Goal: Obtain resource: Download file/media

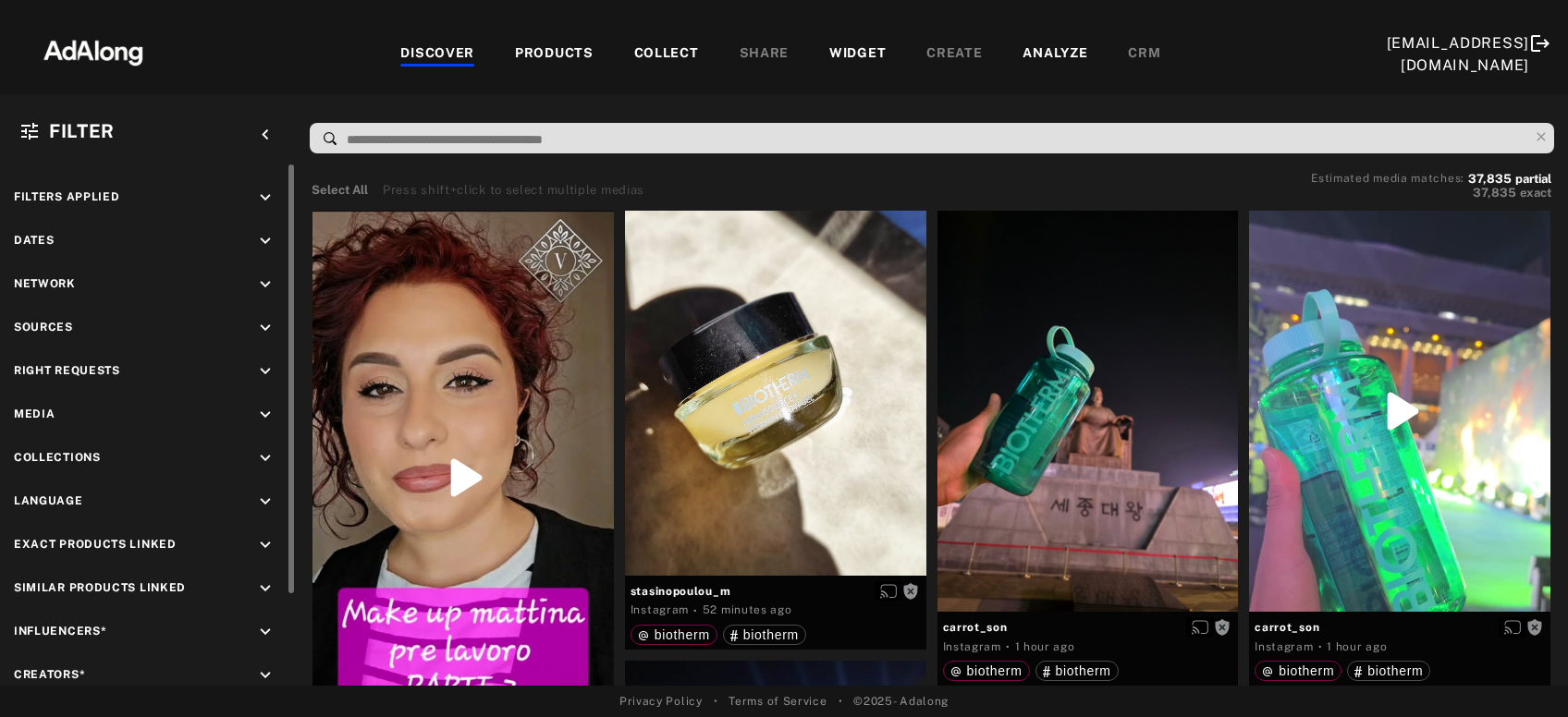
click at [267, 240] on icon "keyboard_arrow_down" at bounding box center [266, 241] width 21 height 21
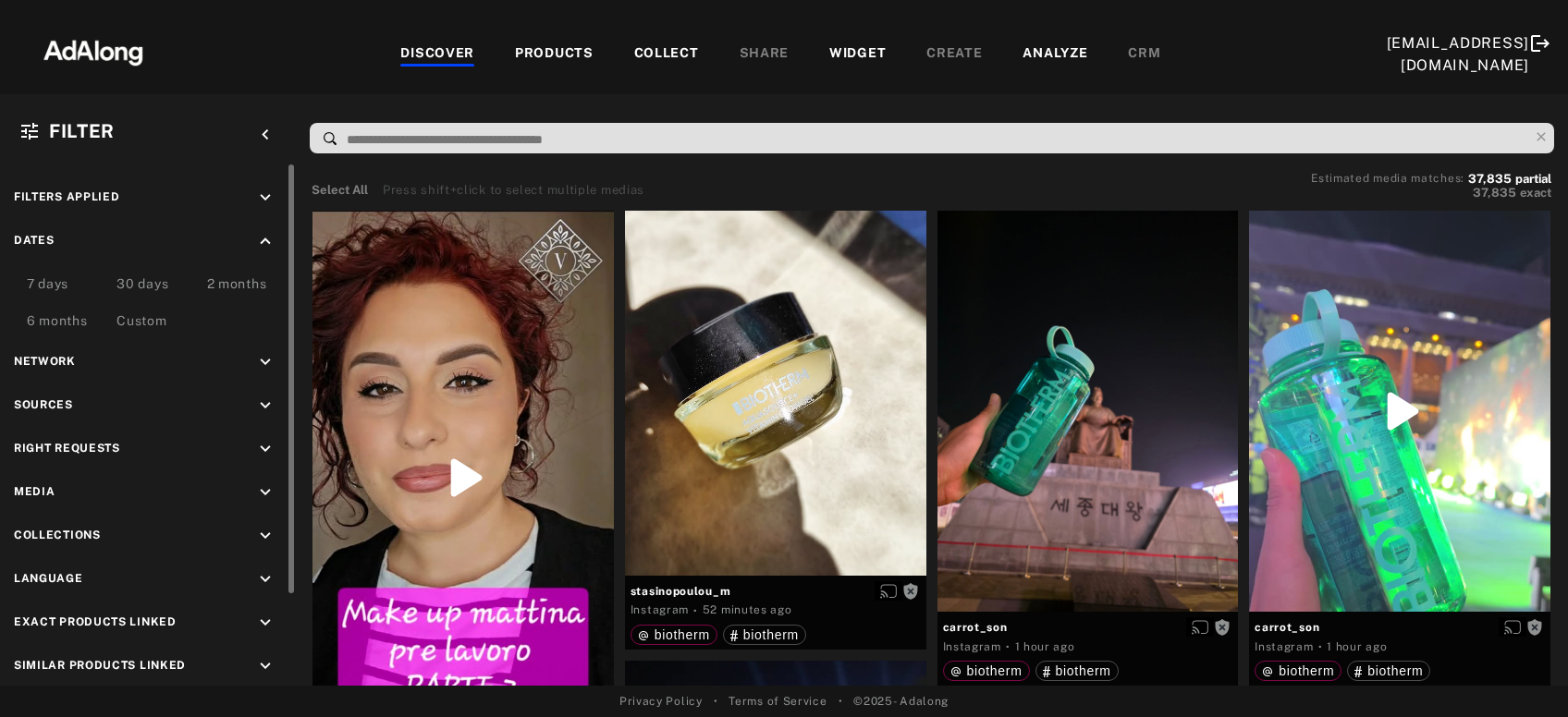
click at [146, 320] on div "Custom" at bounding box center [140, 323] width 50 height 22
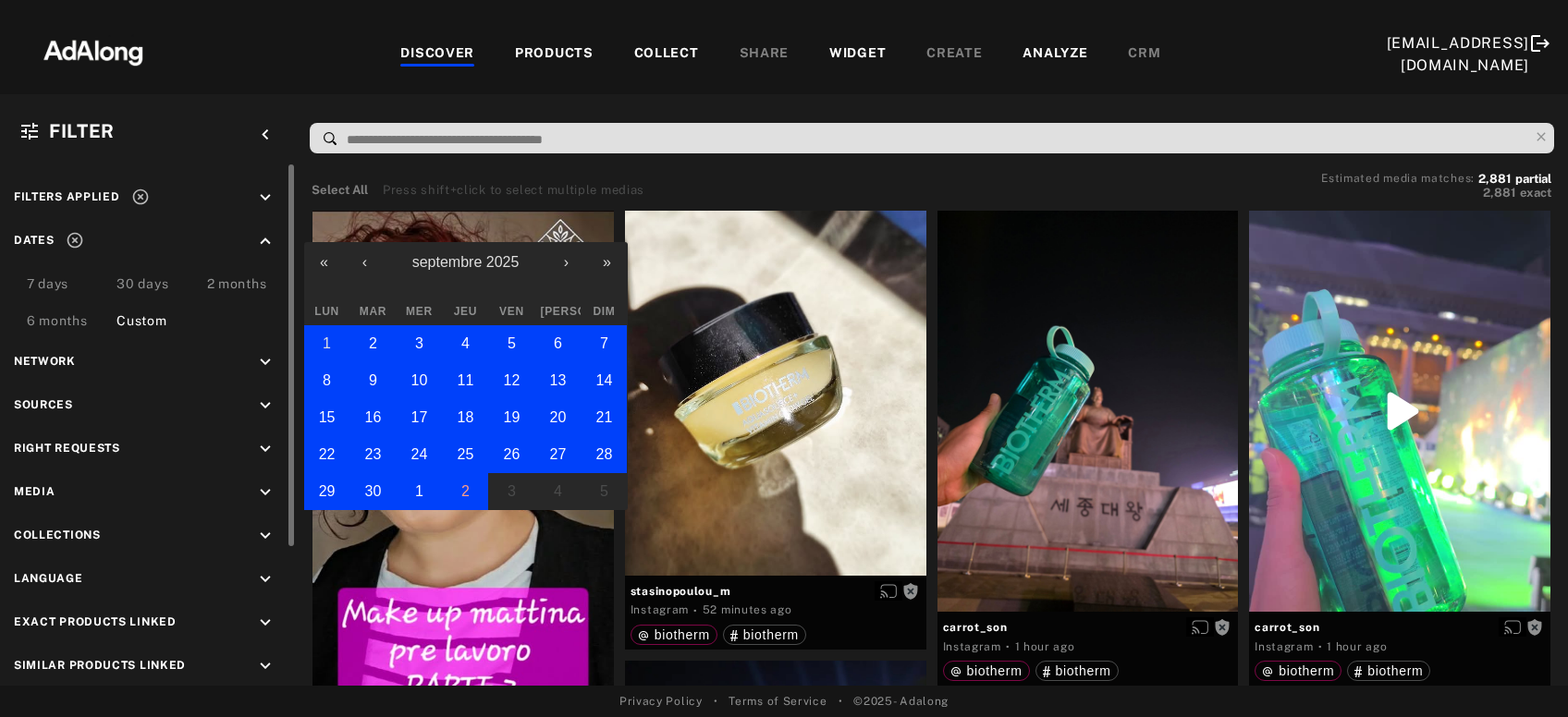
click at [336, 347] on button "1" at bounding box center [327, 344] width 46 height 37
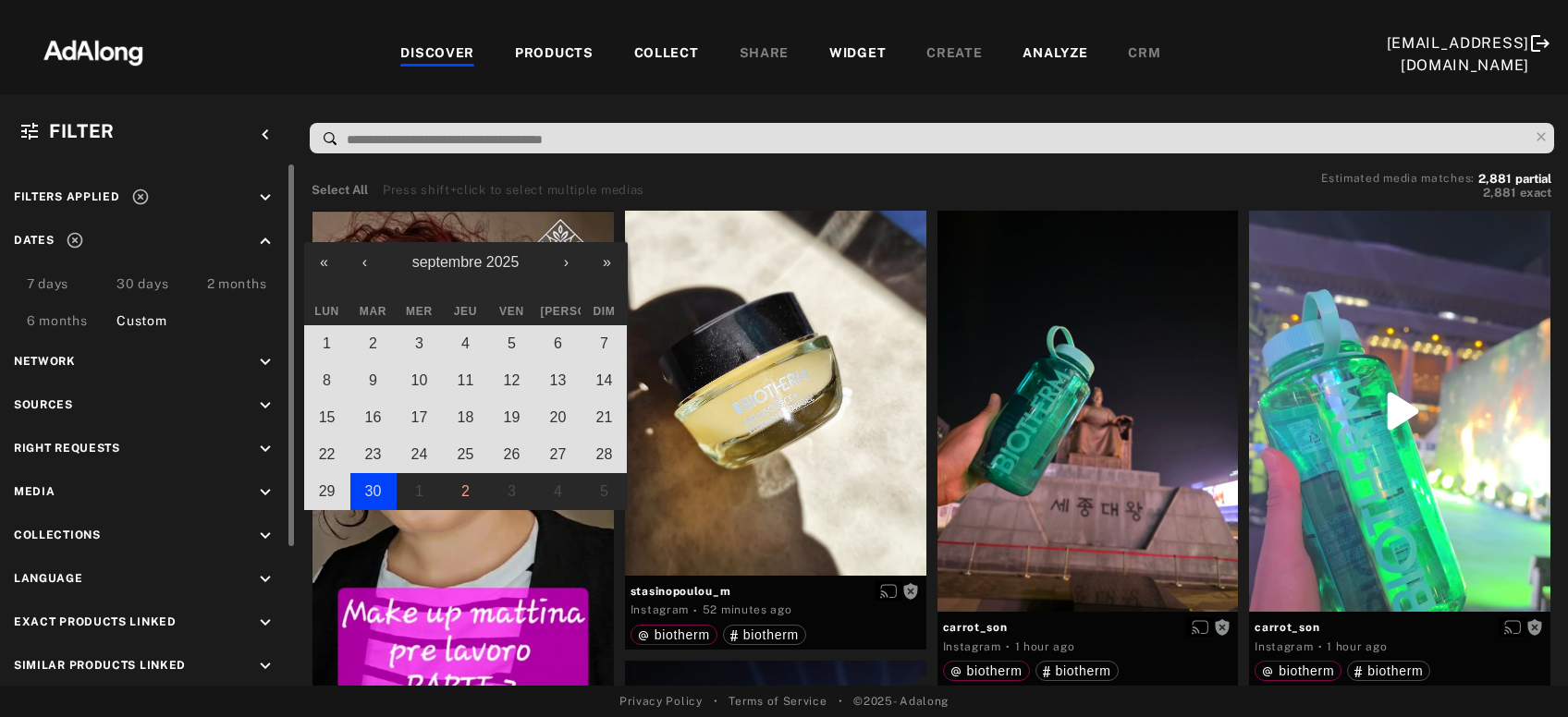
click at [374, 486] on abbr "30" at bounding box center [374, 490] width 17 height 16
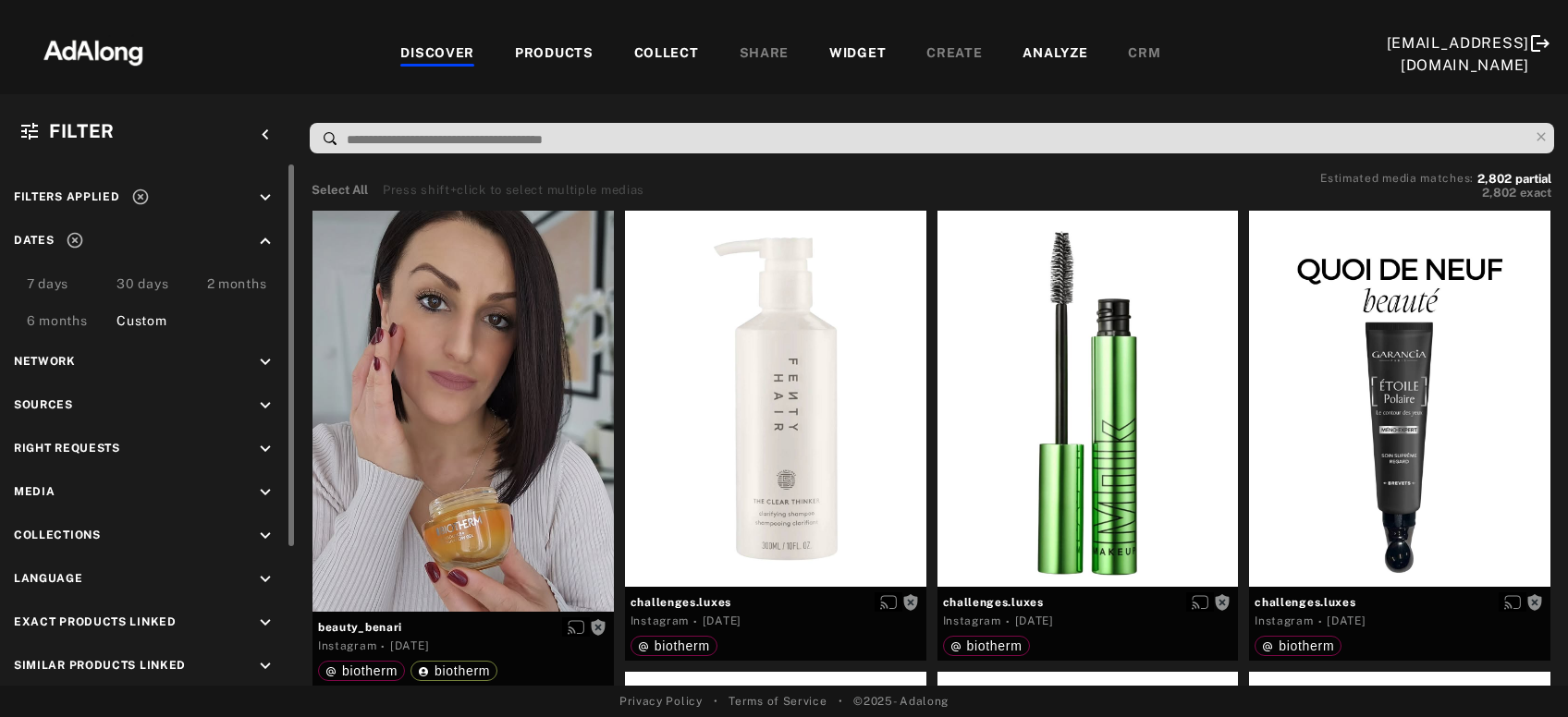
click at [271, 445] on icon "keyboard_arrow_down" at bounding box center [266, 449] width 21 height 21
click at [77, 485] on div "Agreed" at bounding box center [164, 491] width 235 height 20
click at [73, 513] on div "Requested" at bounding box center [164, 517] width 235 height 20
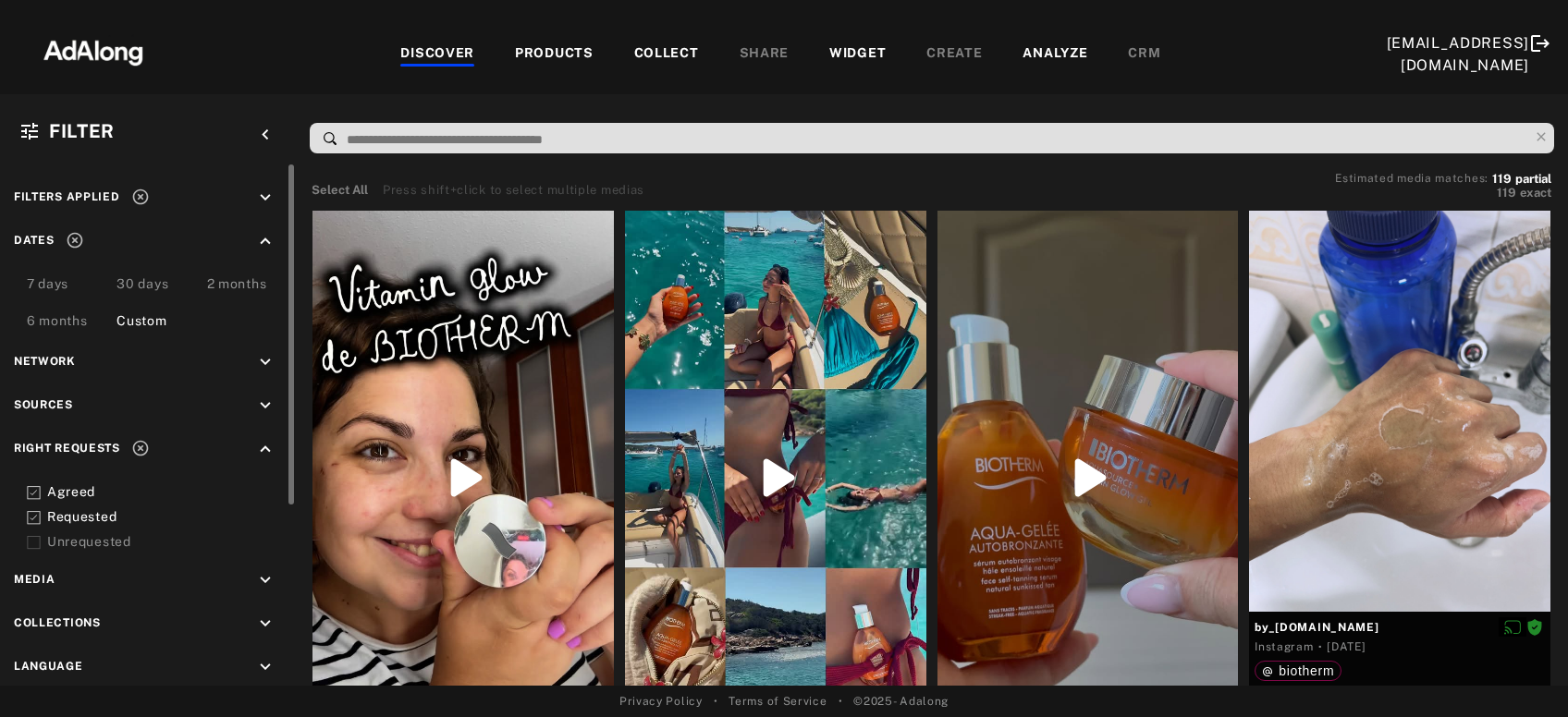
click at [96, 510] on div "Requested" at bounding box center [164, 517] width 235 height 20
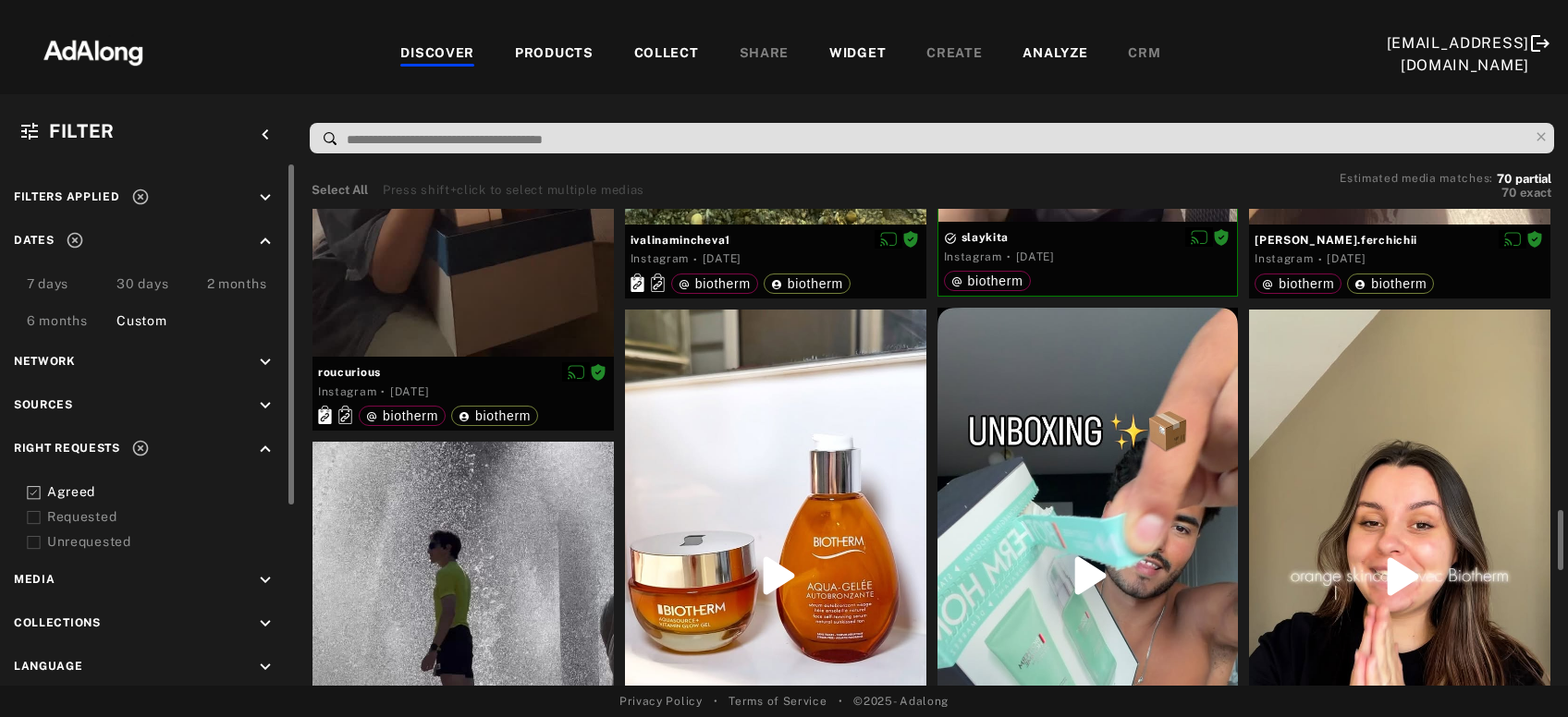
scroll to position [1593, 0]
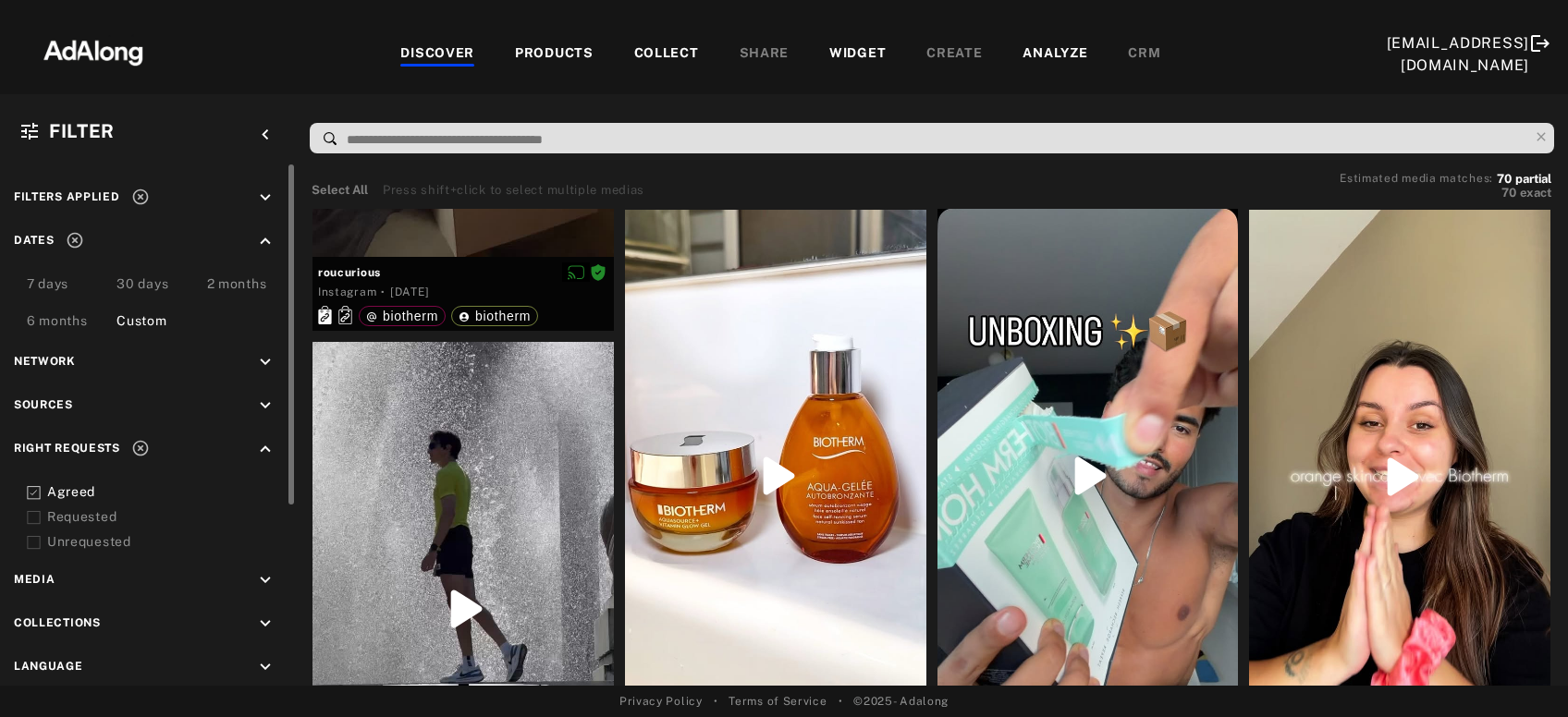
click at [257, 570] on icon "keyboard_arrow_down" at bounding box center [266, 580] width 21 height 21
click at [71, 645] on div "Photography" at bounding box center [164, 648] width 235 height 20
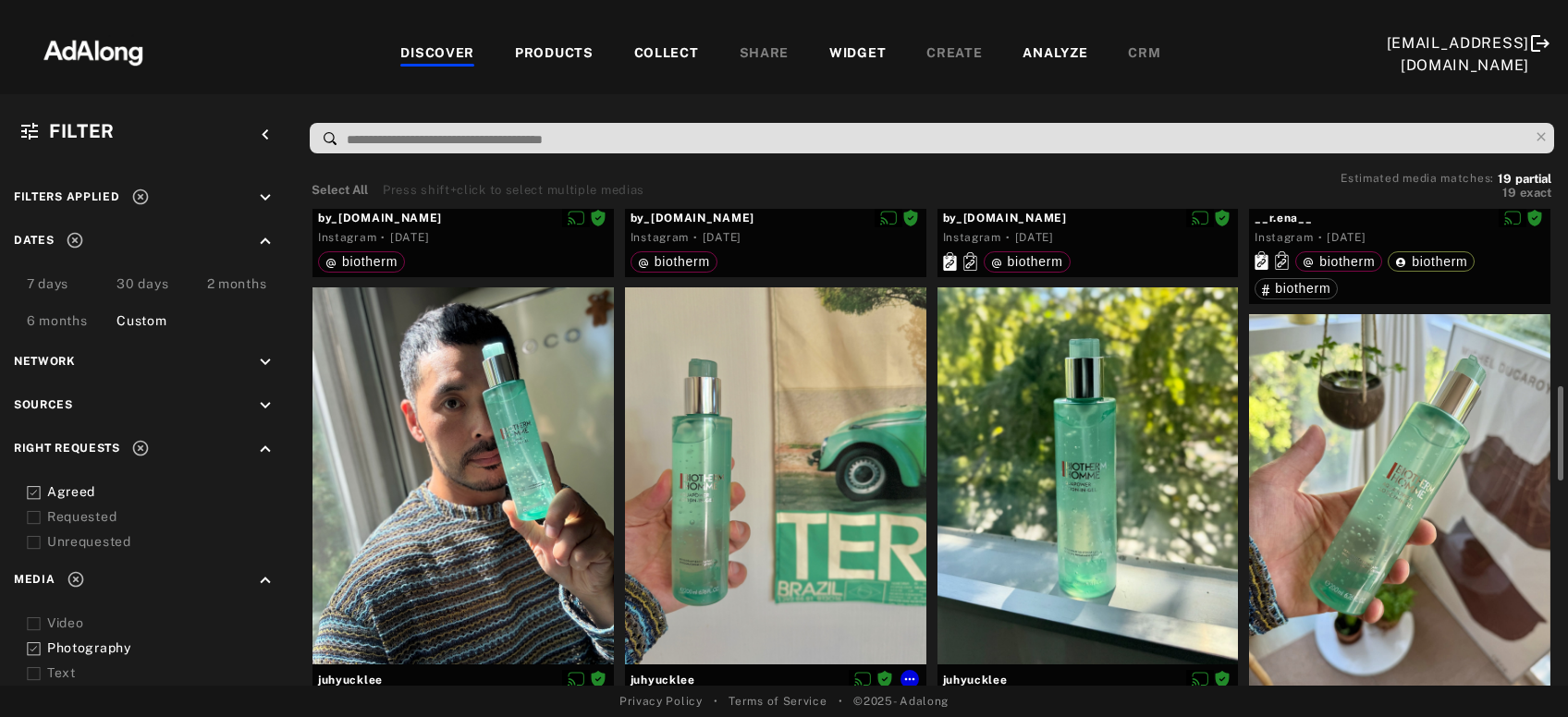
scroll to position [995, 0]
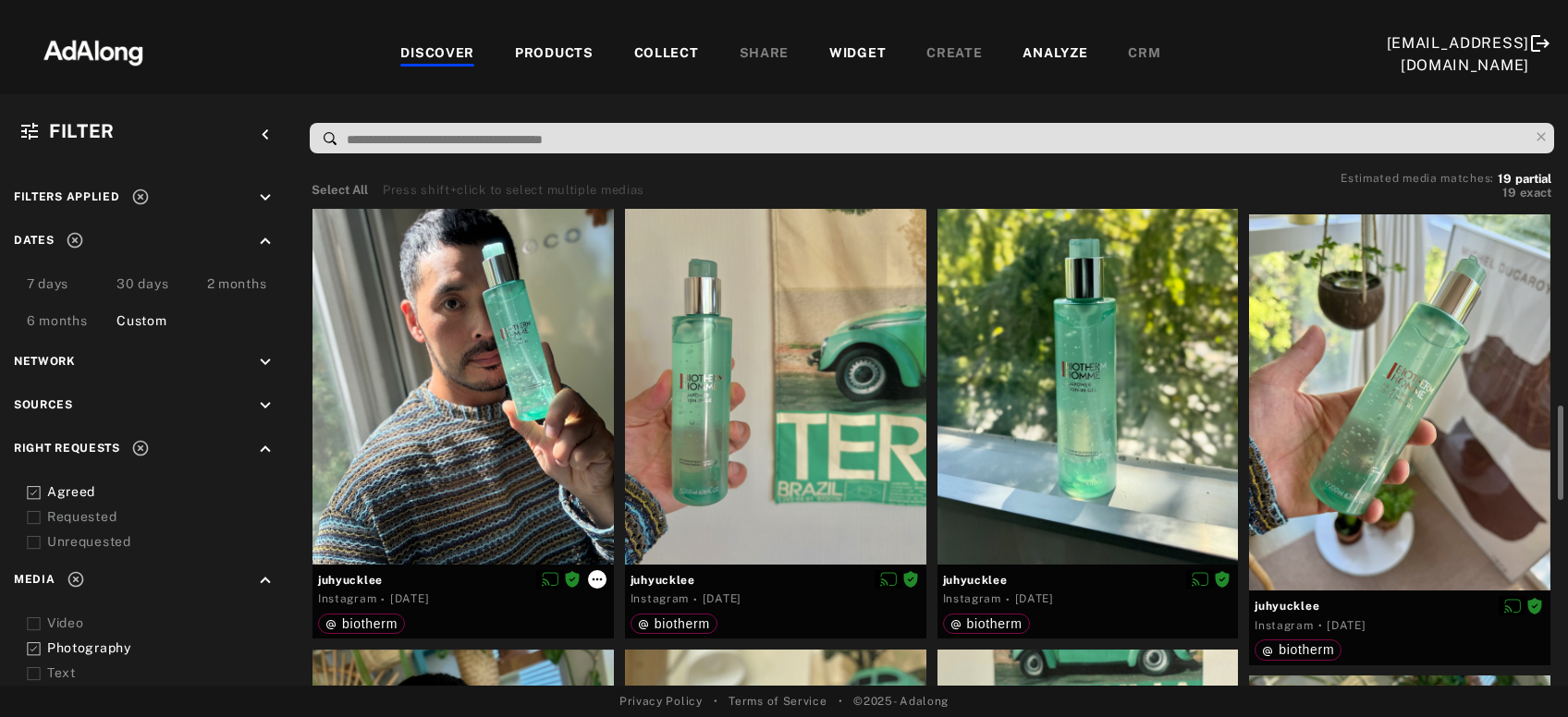
click at [598, 582] on icon at bounding box center [597, 579] width 15 height 15
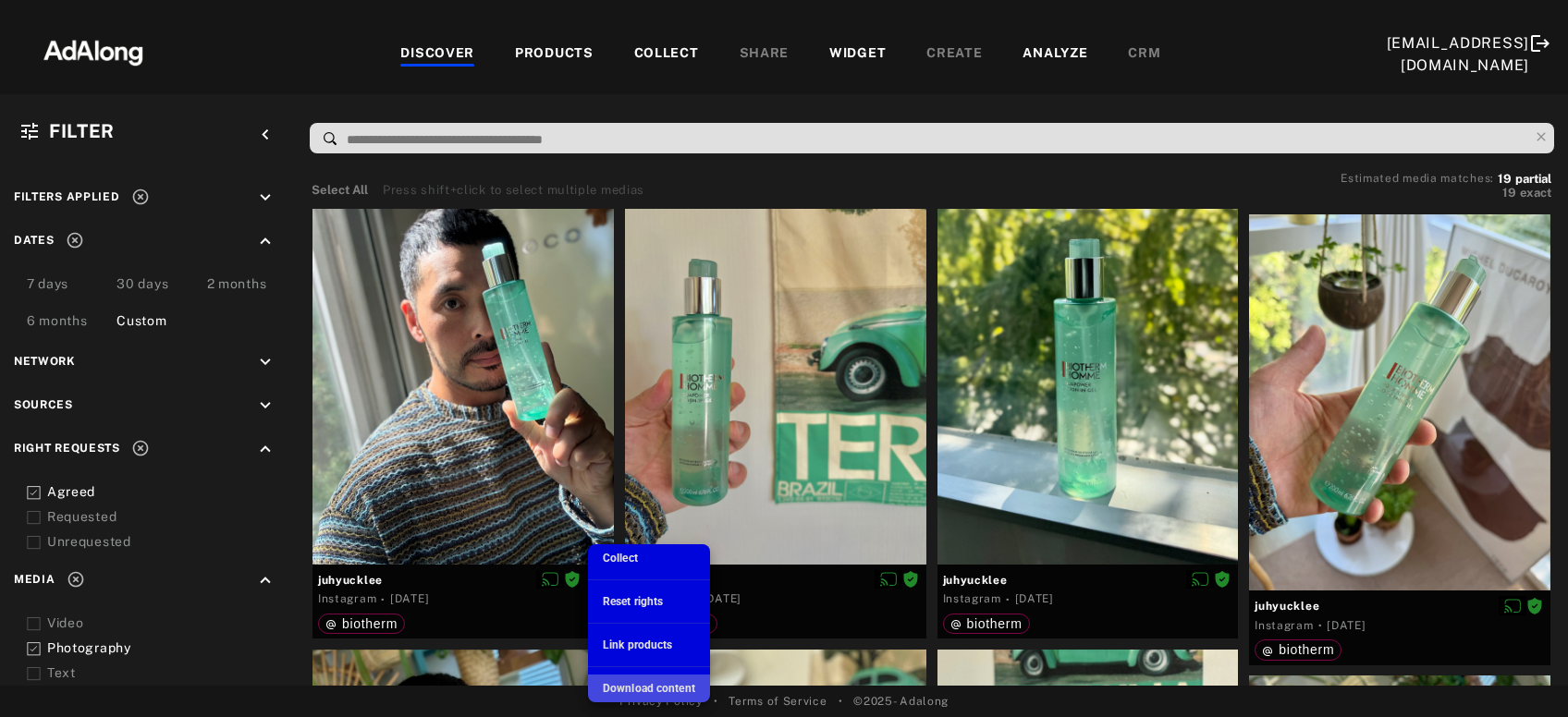
click at [648, 686] on span "Download content" at bounding box center [649, 689] width 93 height 13
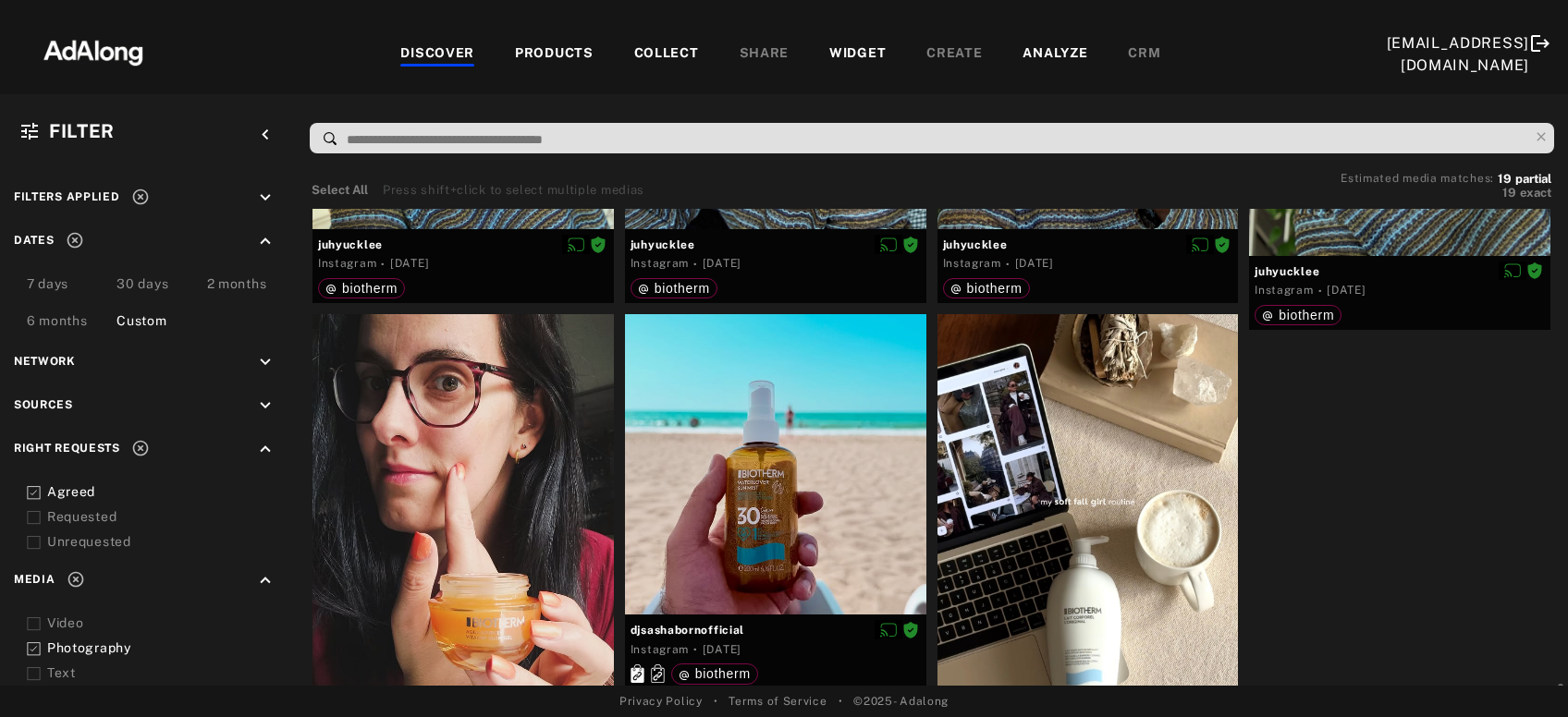
scroll to position [1892, 0]
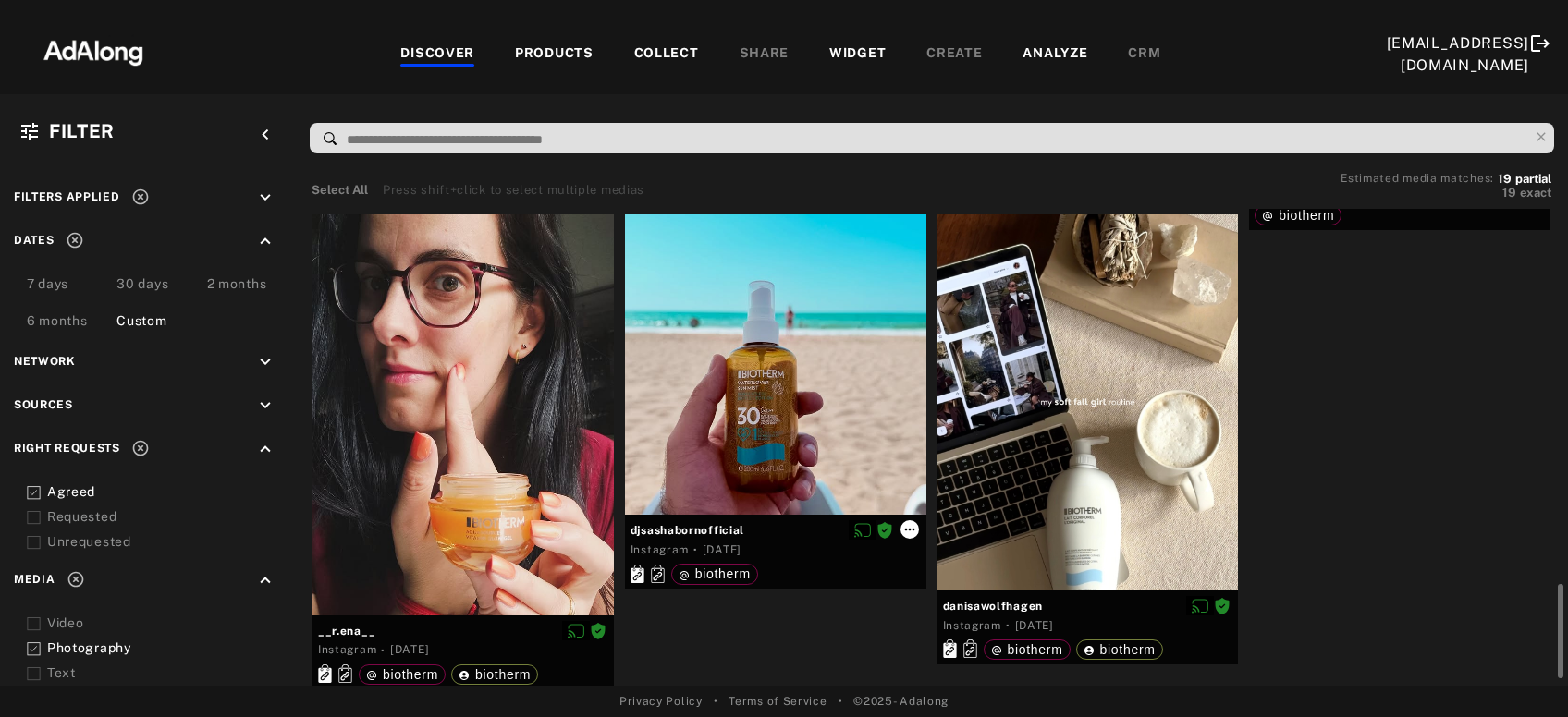
click at [905, 529] on icon at bounding box center [910, 530] width 15 height 15
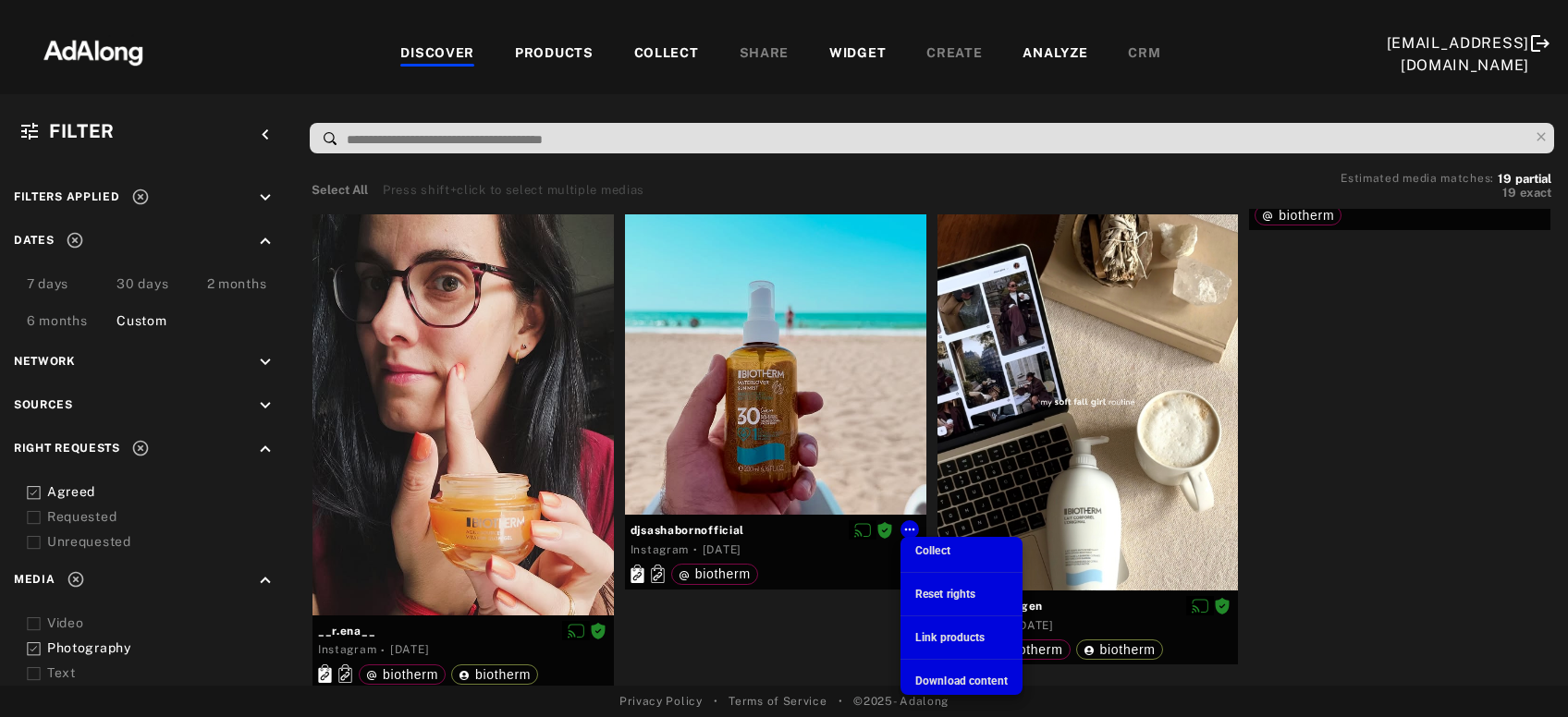
click at [957, 679] on span "Download content" at bounding box center [961, 681] width 93 height 13
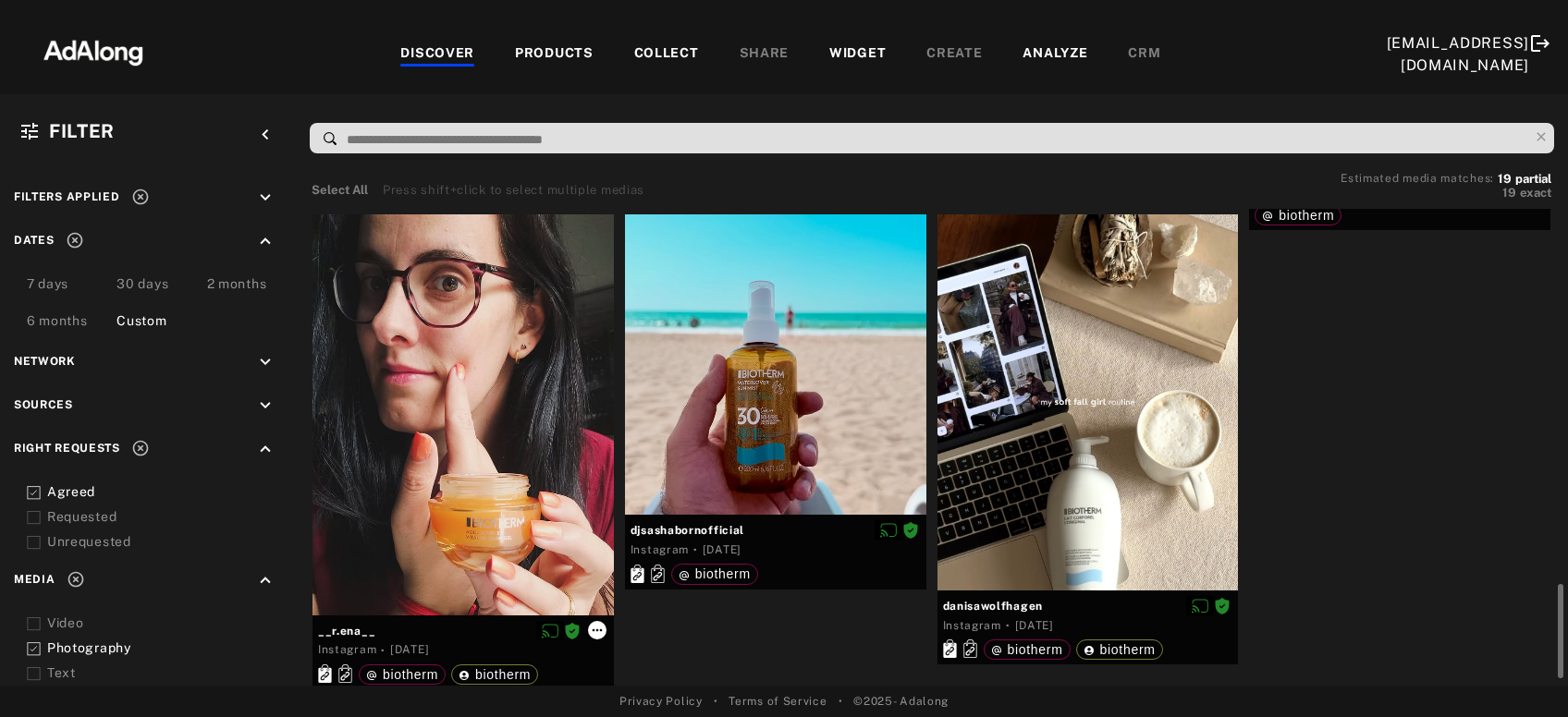
click at [592, 626] on icon at bounding box center [597, 631] width 15 height 15
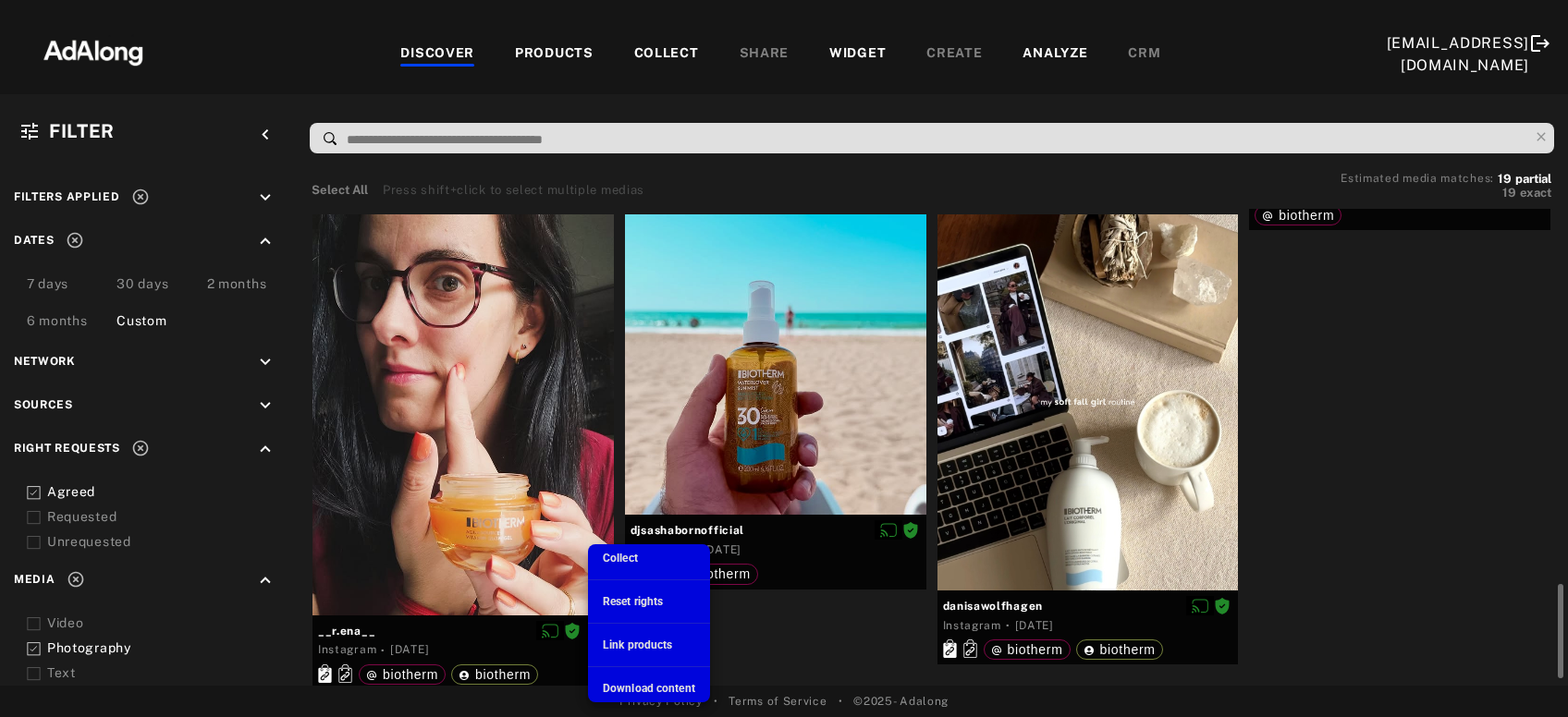
click at [624, 688] on span "Download content" at bounding box center [649, 689] width 93 height 13
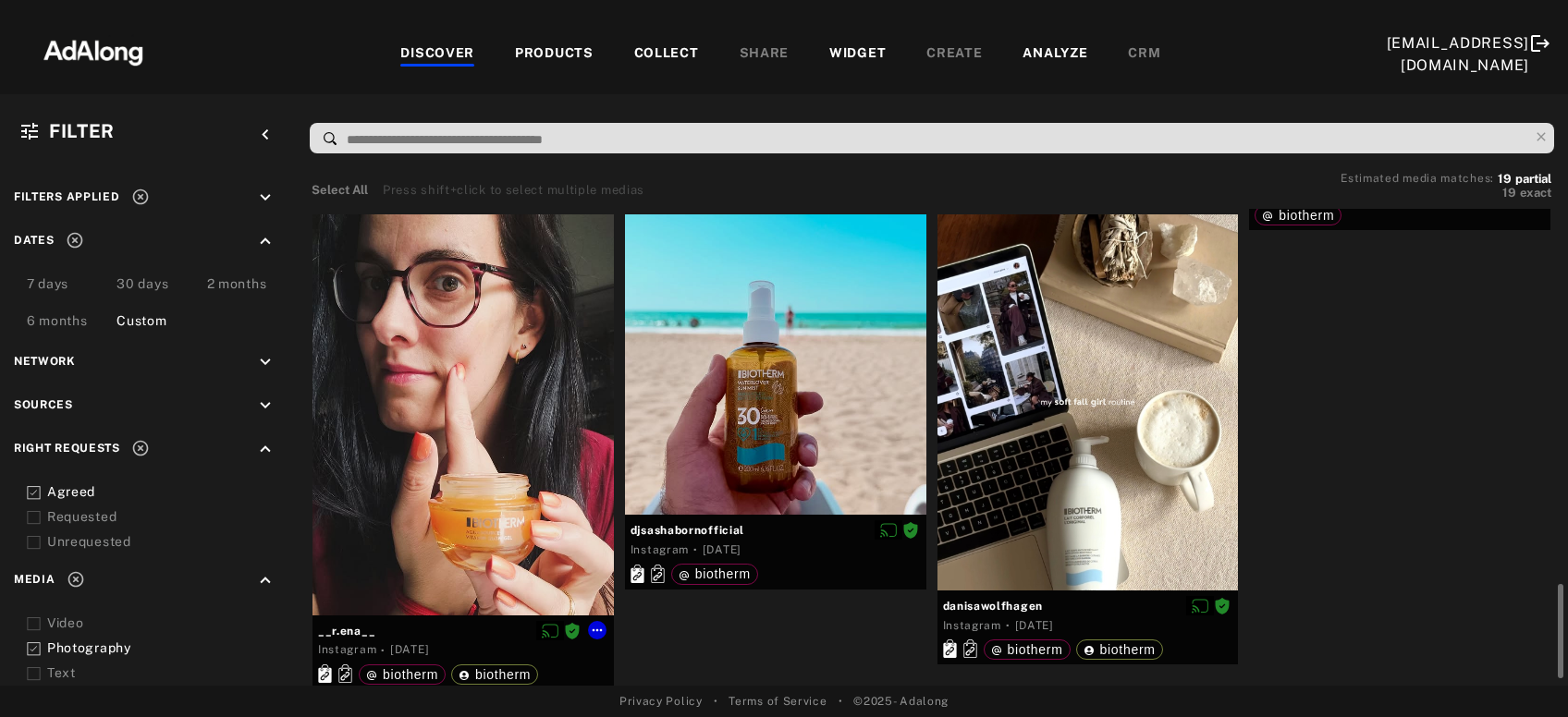
click at [390, 552] on div at bounding box center [463, 415] width 301 height 402
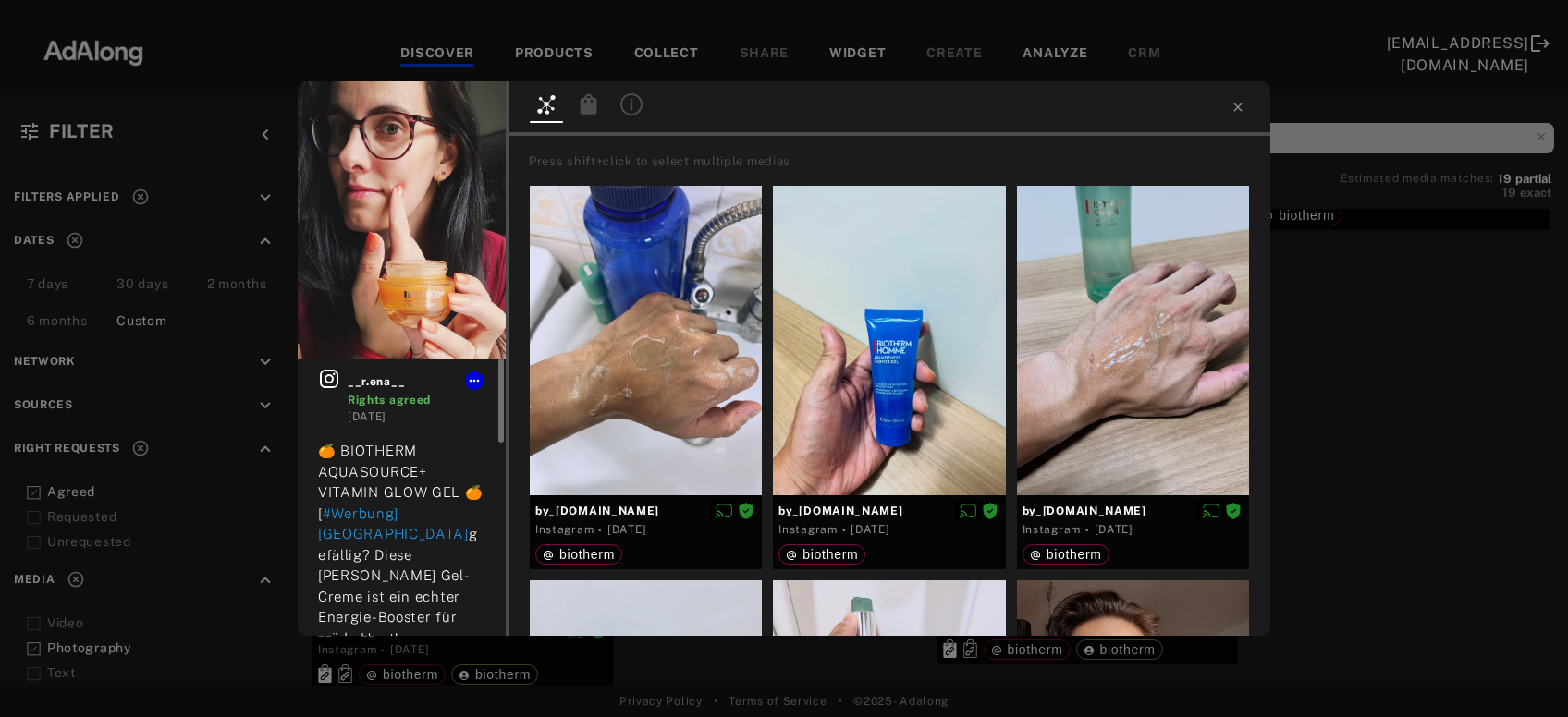
click at [336, 379] on icon at bounding box center [330, 379] width 22 height 22
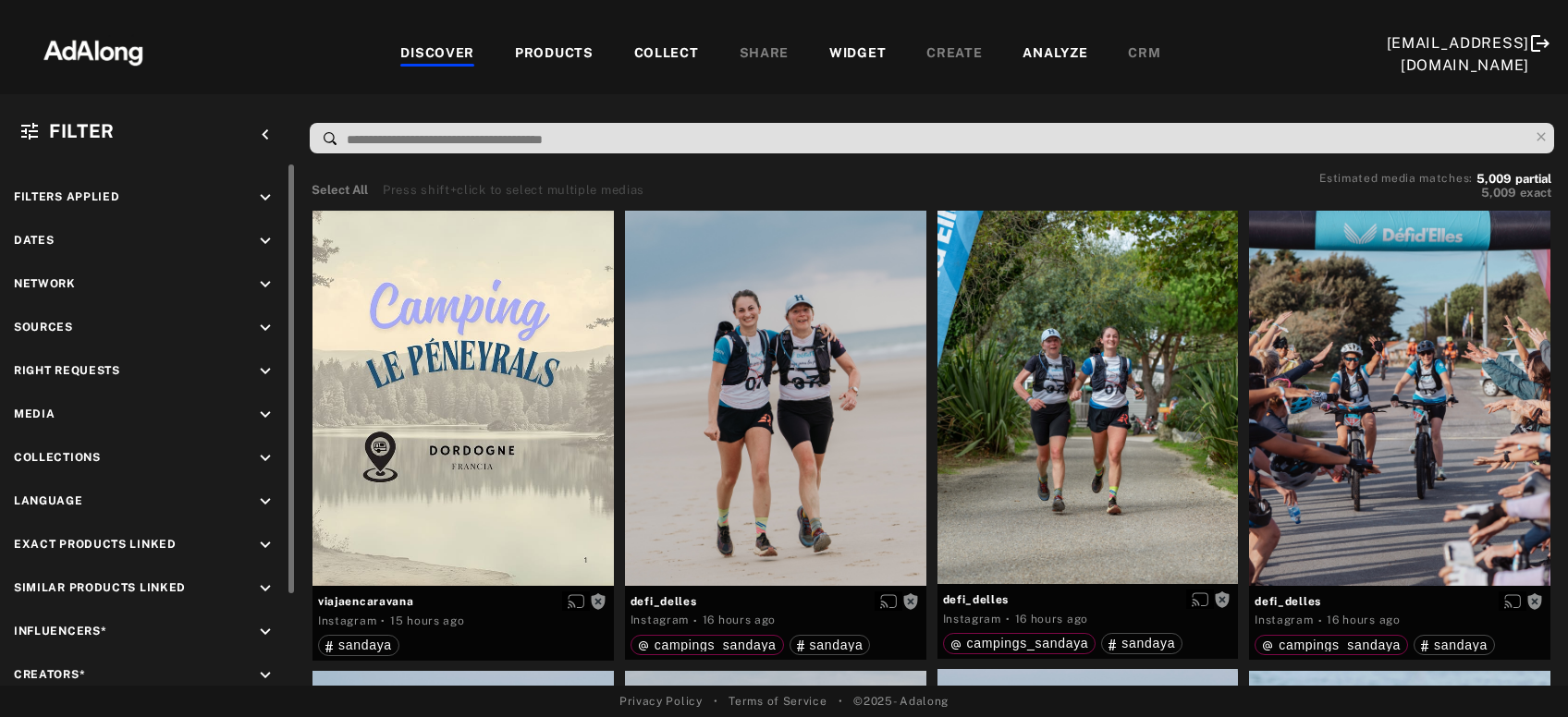
click at [239, 239] on div "Dates keyboard_arrow_down" at bounding box center [148, 243] width 268 height 25
click at [262, 237] on icon "keyboard_arrow_down" at bounding box center [266, 241] width 21 height 21
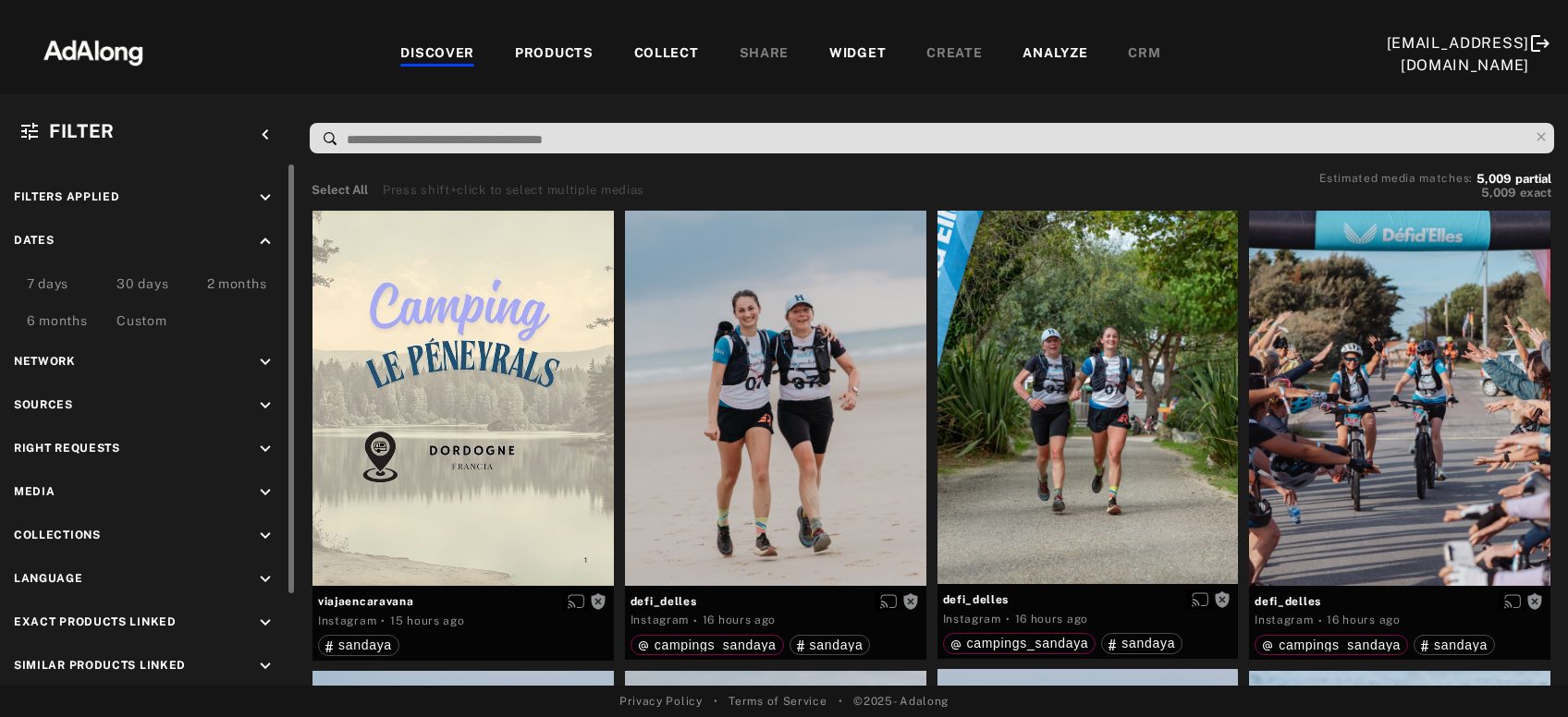
click at [143, 327] on div "Custom" at bounding box center [140, 323] width 50 height 22
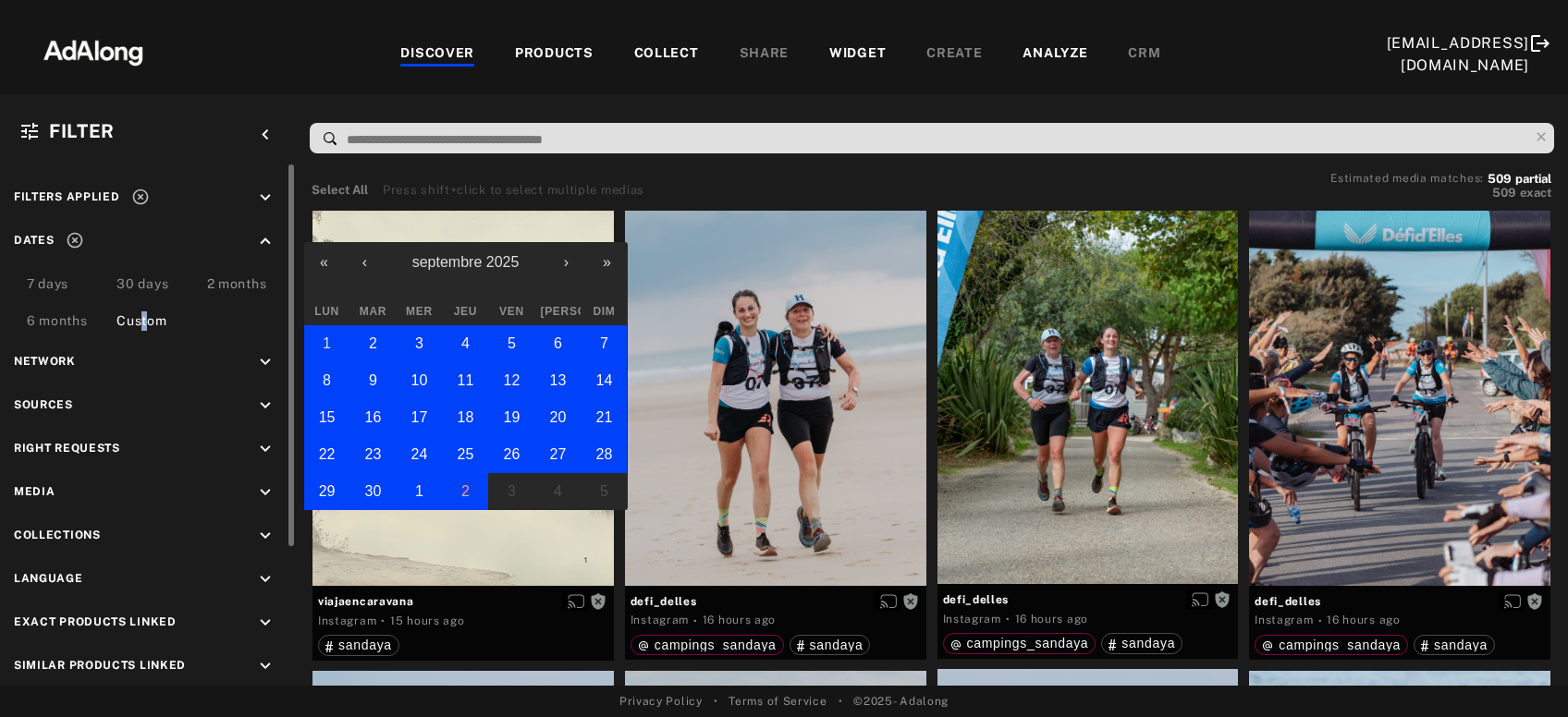
click at [309, 350] on button "1" at bounding box center [327, 344] width 46 height 37
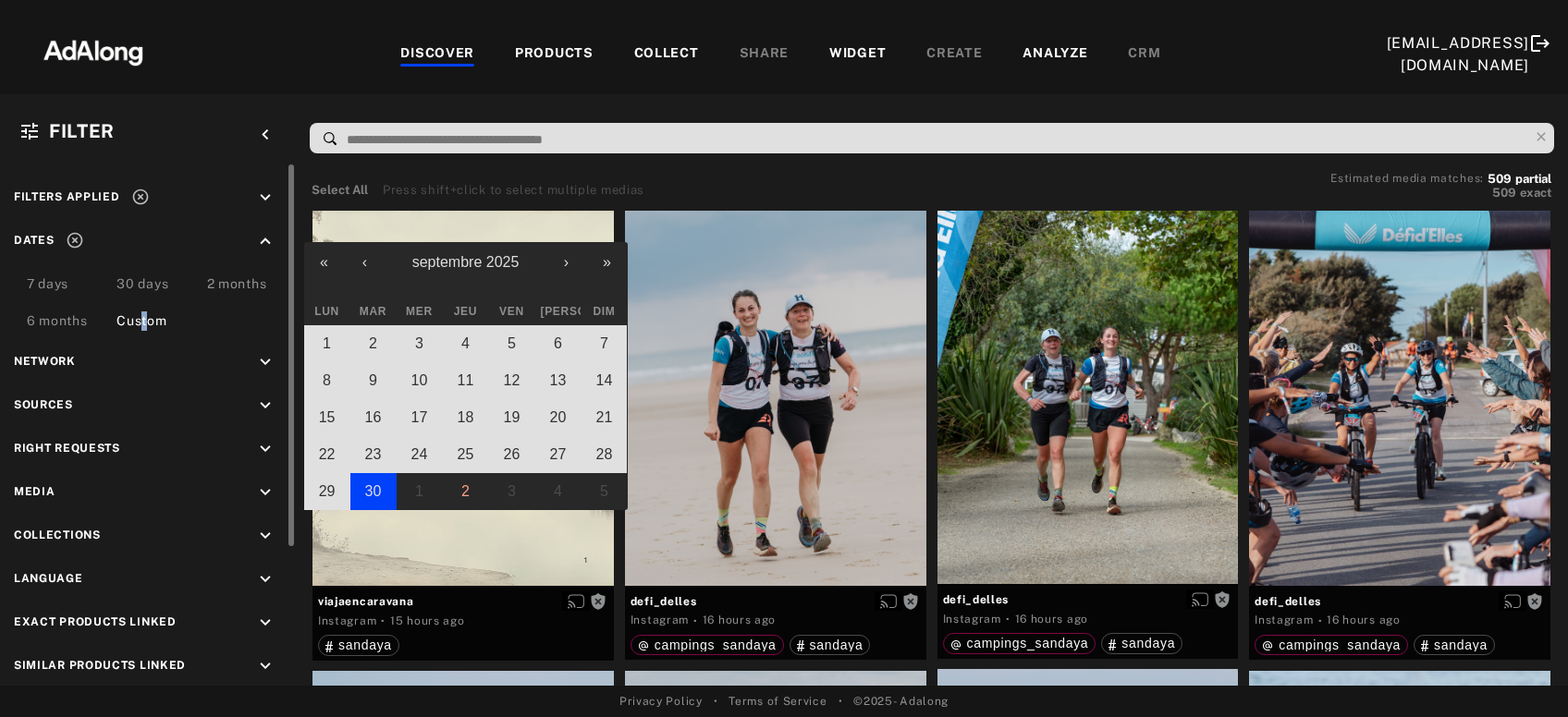
click at [367, 489] on abbr "30" at bounding box center [374, 490] width 17 height 16
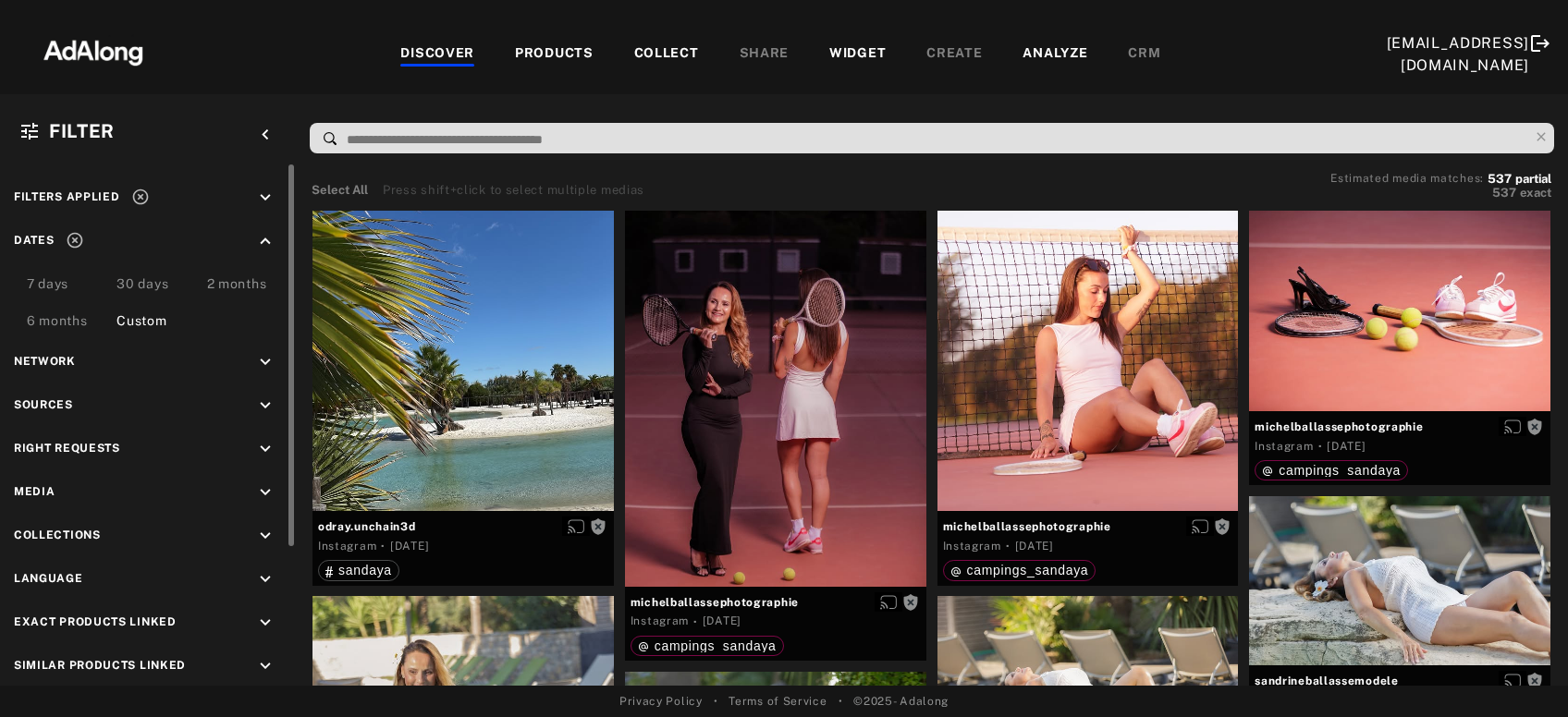
click at [271, 354] on icon "keyboard_arrow_down" at bounding box center [266, 362] width 21 height 21
click at [271, 354] on icon "keyboard_arrow_up" at bounding box center [266, 362] width 21 height 21
click at [269, 435] on div "Filters applied keyboard_arrow_down Dates keyboard_arrow_up 7 days 30 days 2 mo…" at bounding box center [148, 521] width 296 height 713
click at [266, 452] on icon "keyboard_arrow_down" at bounding box center [266, 449] width 21 height 21
click at [77, 486] on div "Agreed" at bounding box center [164, 491] width 235 height 20
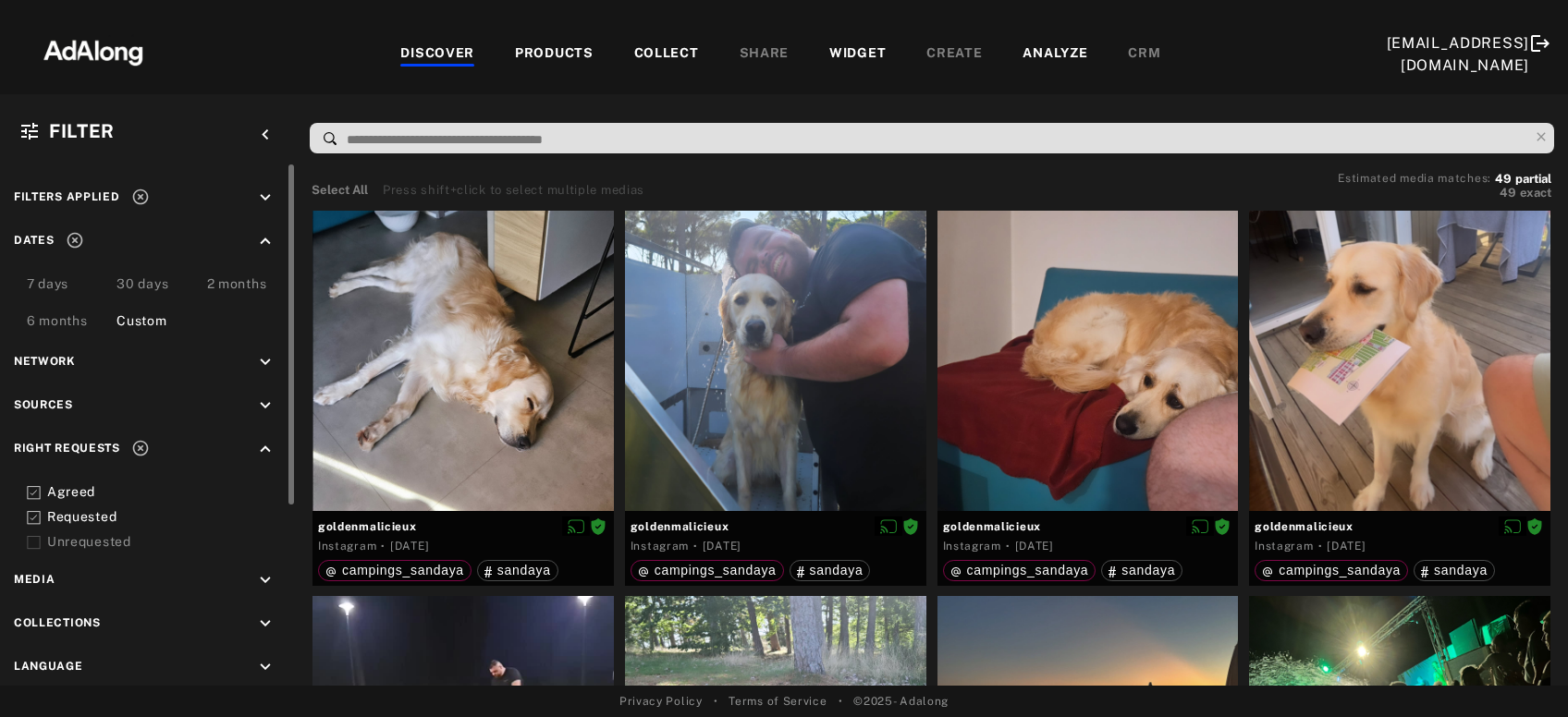
click at [89, 515] on div "Requested" at bounding box center [164, 517] width 235 height 20
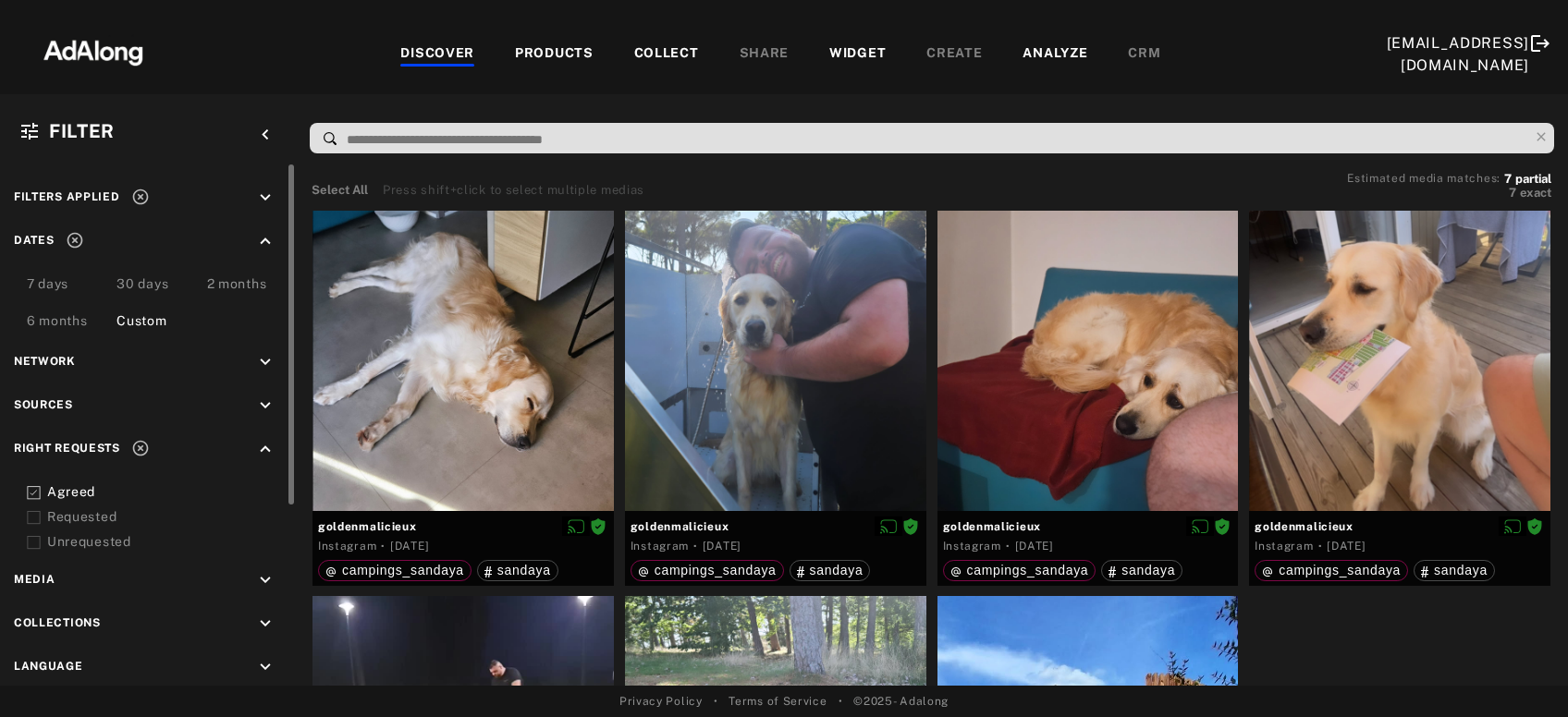
click at [89, 515] on div "Requested" at bounding box center [164, 517] width 235 height 20
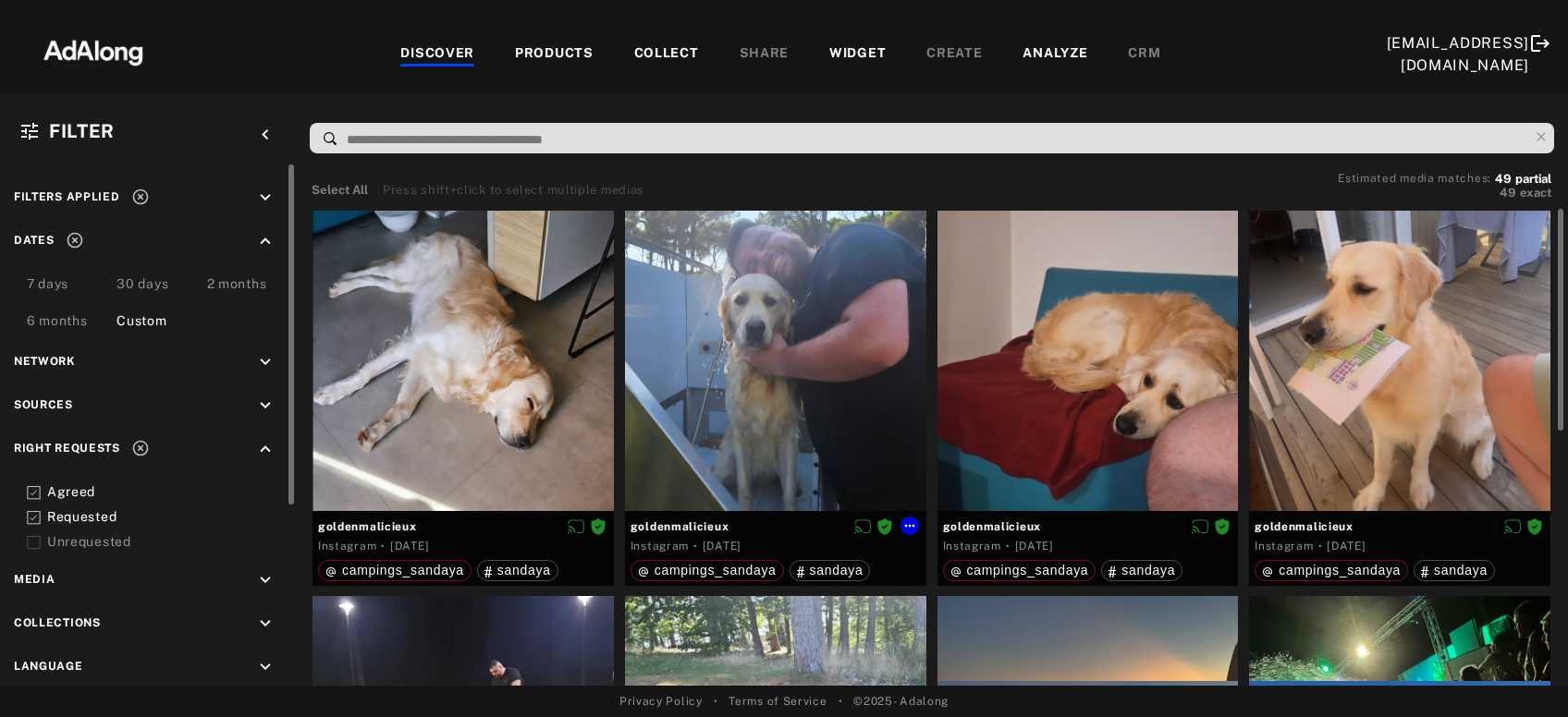
scroll to position [399, 0]
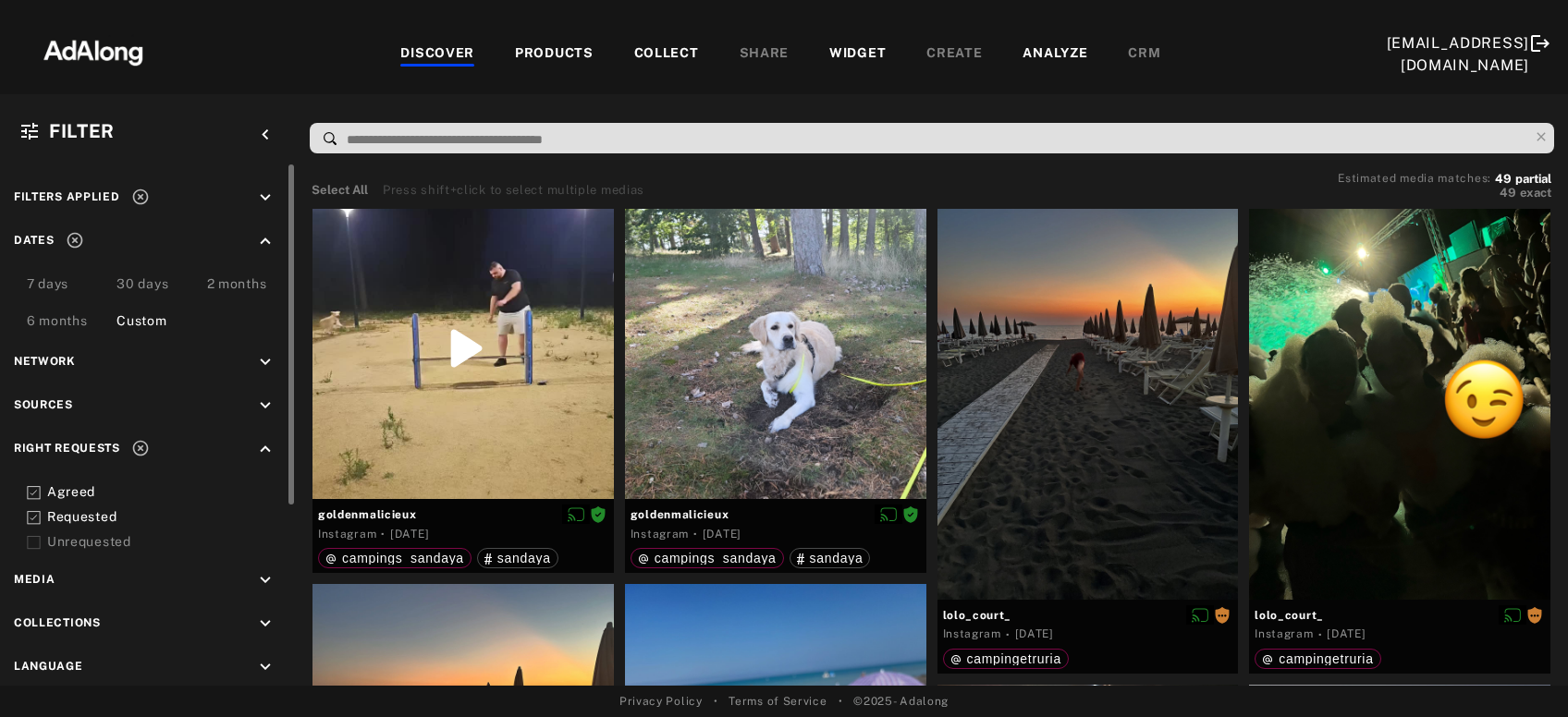
click at [33, 494] on icon at bounding box center [34, 492] width 14 height 14
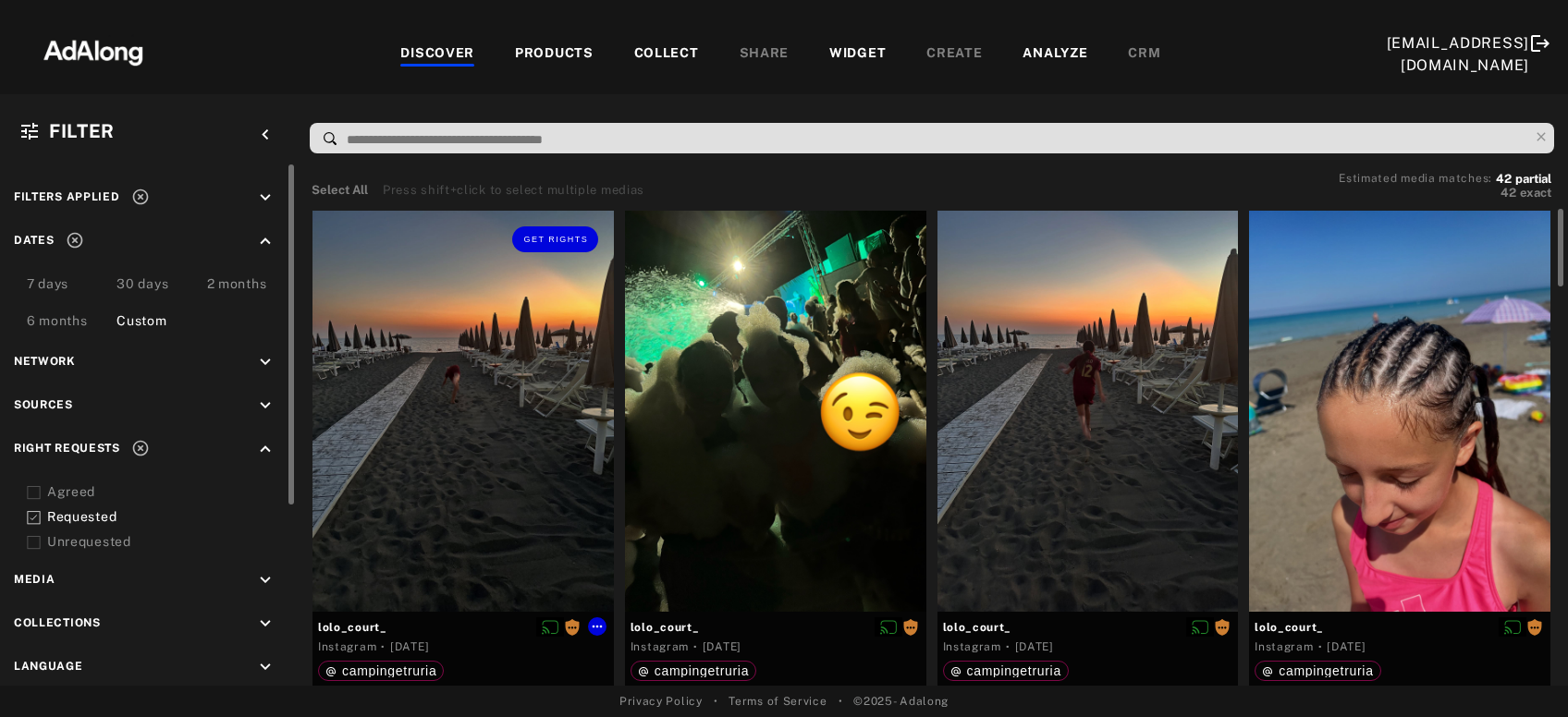
click at [385, 391] on div "Get rights" at bounding box center [463, 411] width 301 height 402
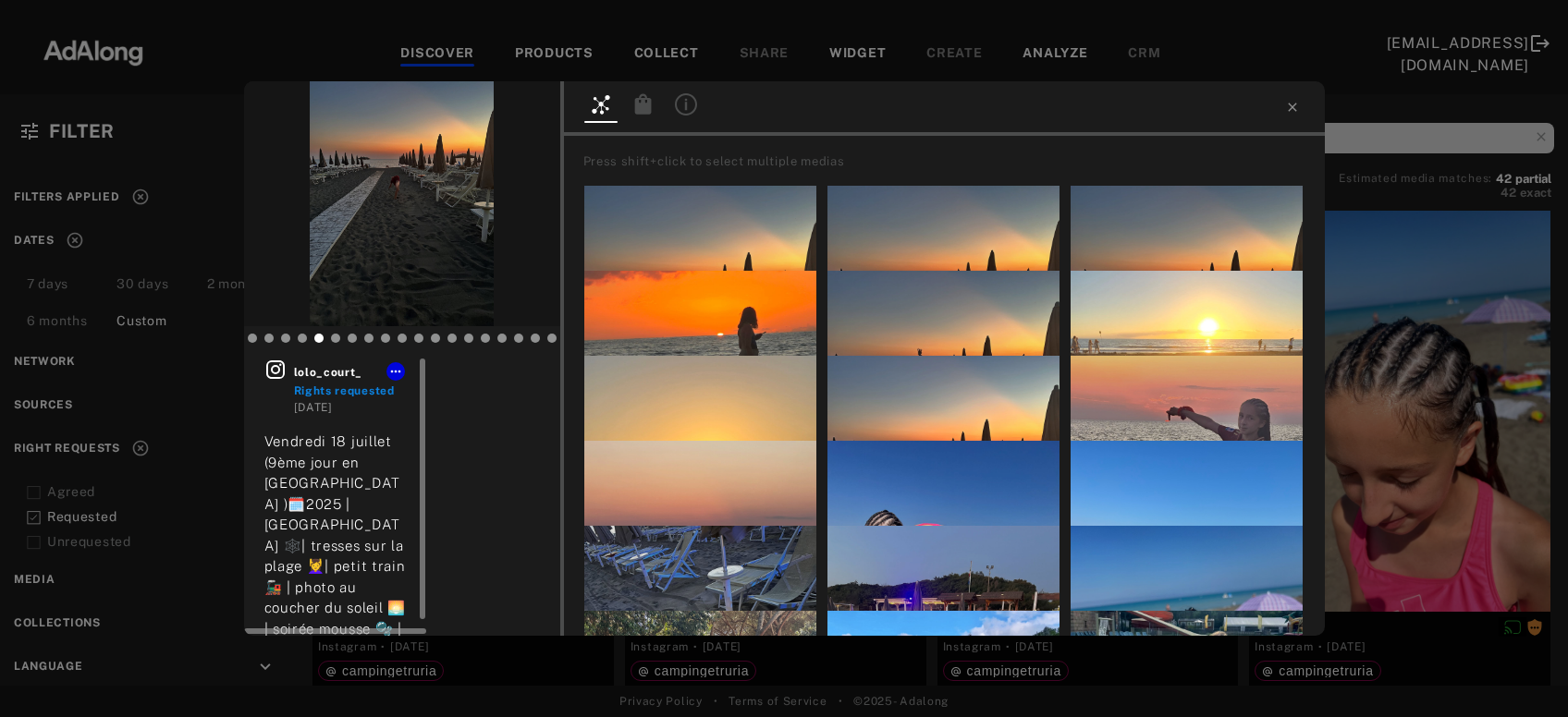
click at [280, 380] on icon at bounding box center [275, 370] width 22 height 22
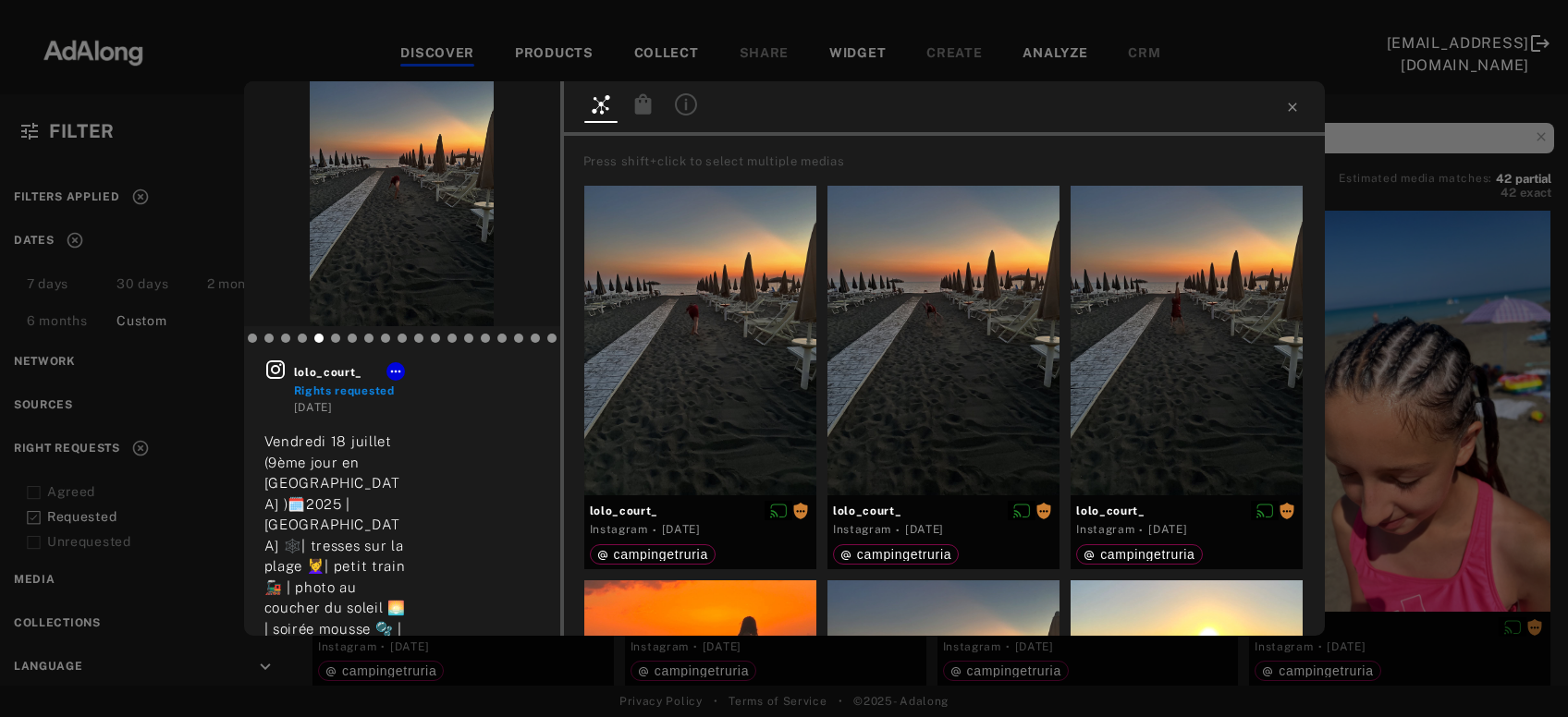
click at [1428, 311] on div "lolo_court_ Rights requested 4 weeks ago Vendredi 18 juillet (9ème jour en Ital…" at bounding box center [784, 358] width 1568 height 717
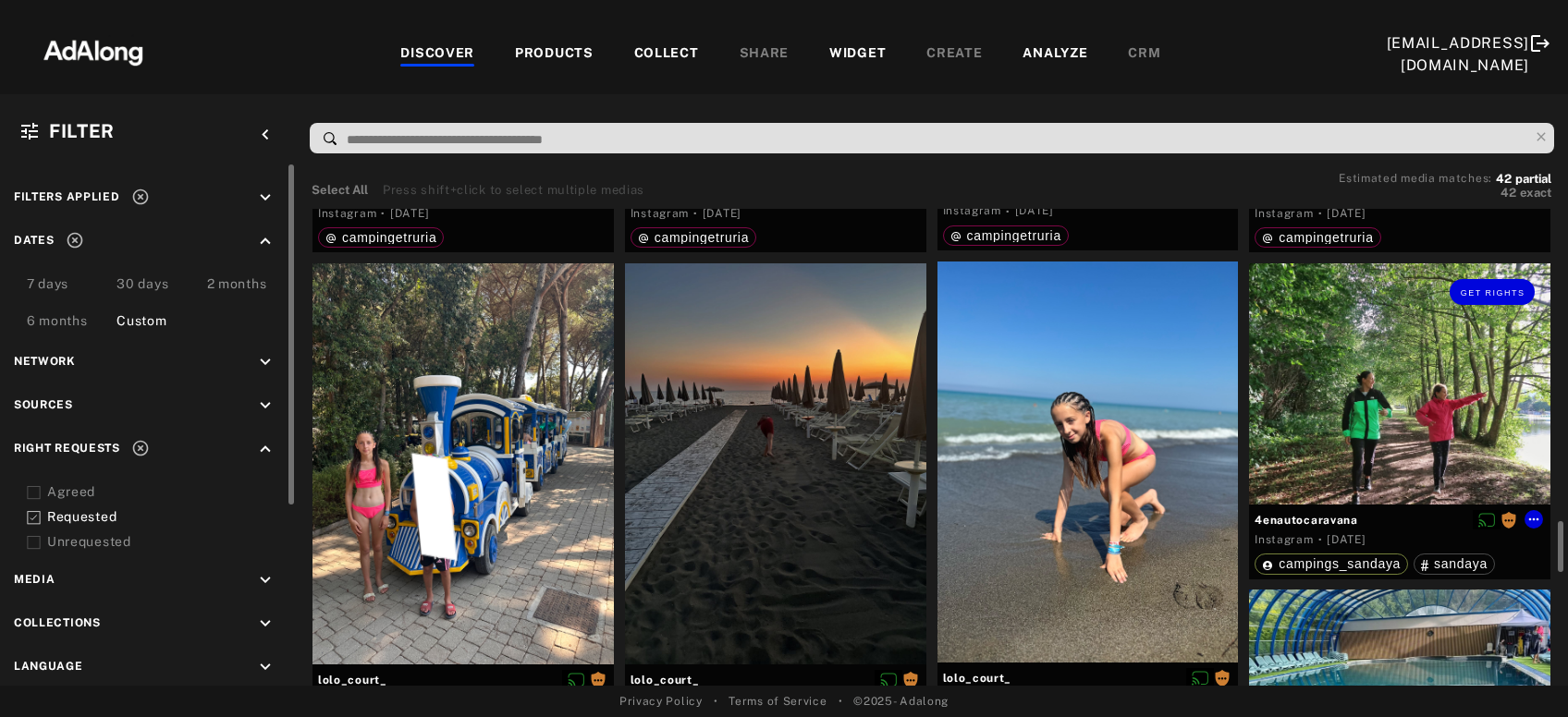
scroll to position [1993, 0]
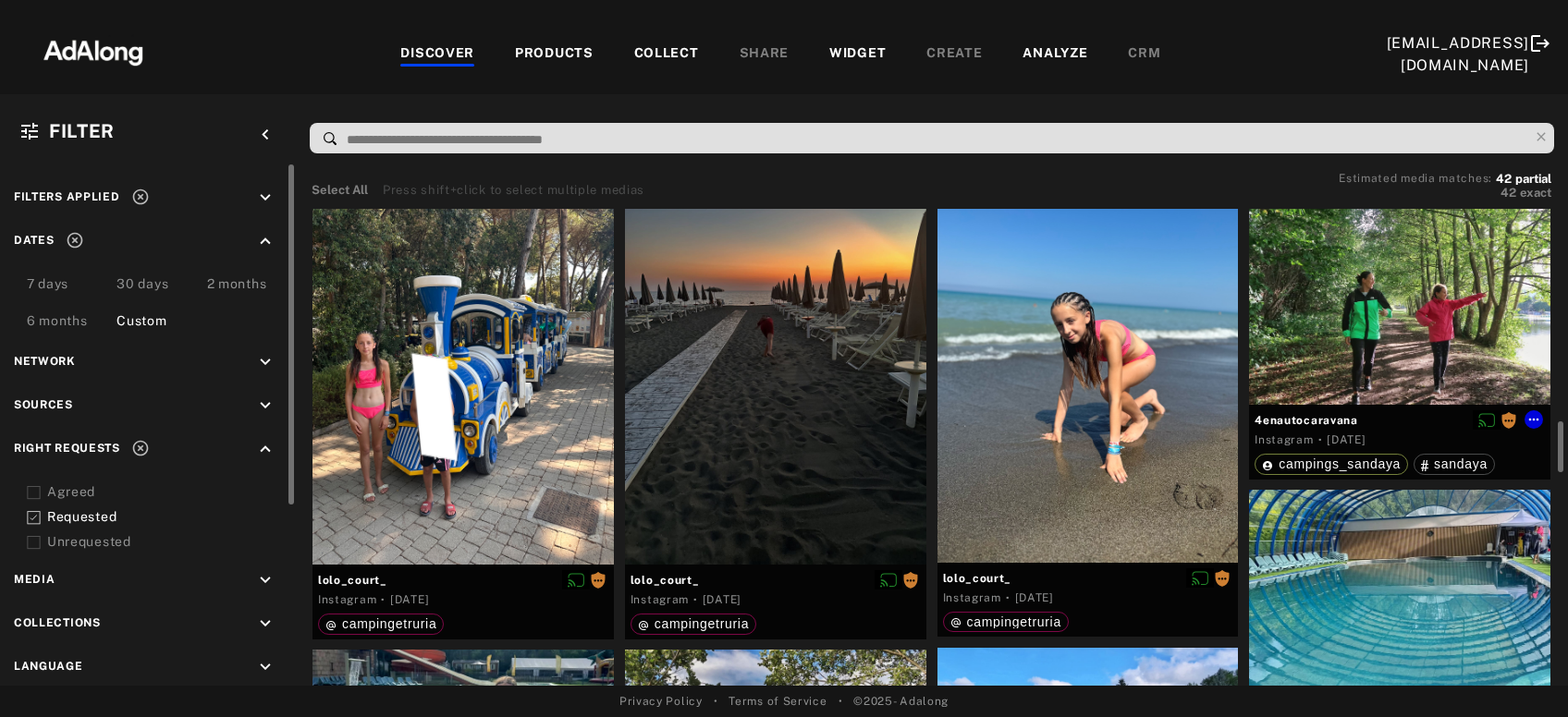
click at [1404, 326] on div "Get rights" at bounding box center [1399, 285] width 301 height 241
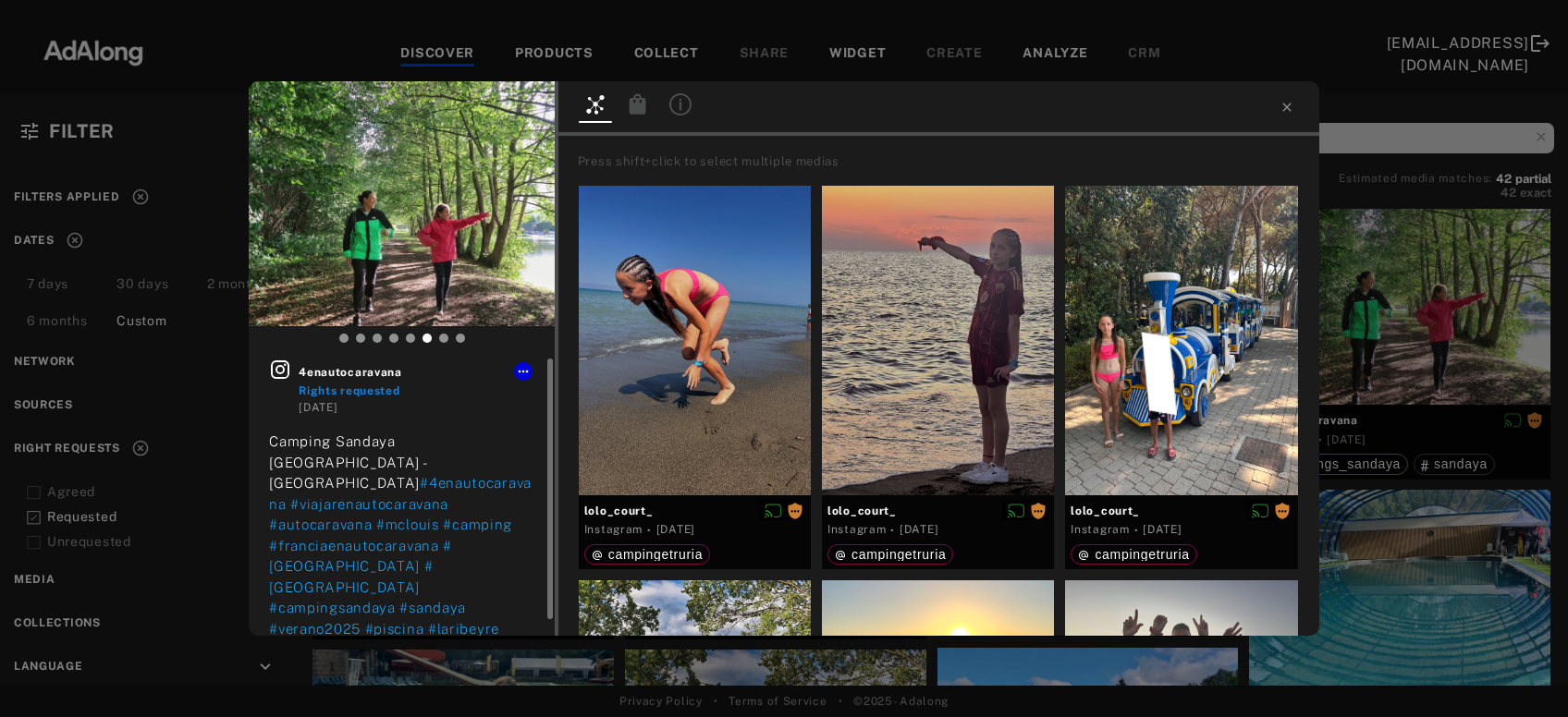
click at [275, 360] on icon at bounding box center [280, 370] width 22 height 22
click at [1397, 297] on div "4enautocaravana Rights requested 4 weeks ago Camping Sandaya La Ribeyre - Franc…" at bounding box center [784, 358] width 1568 height 717
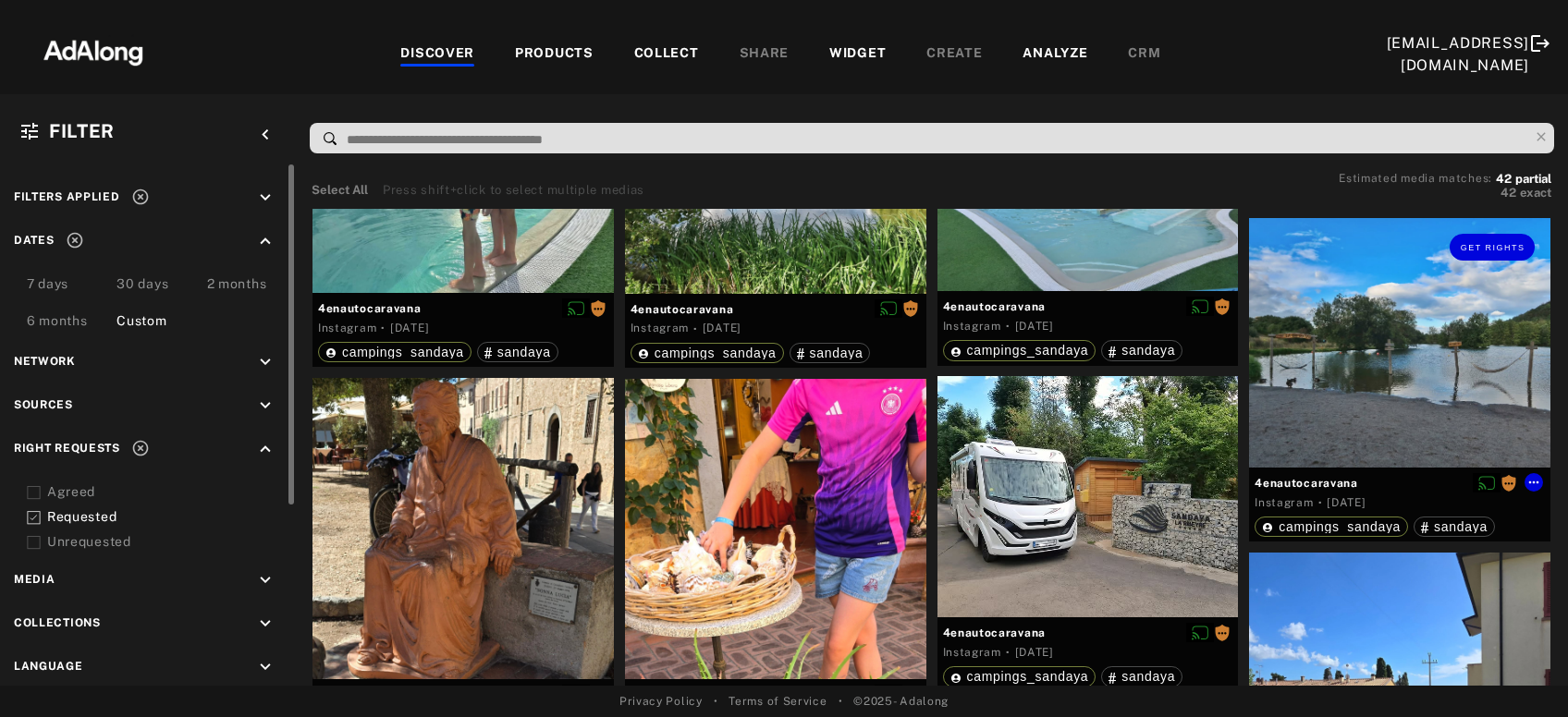
scroll to position [2790, 0]
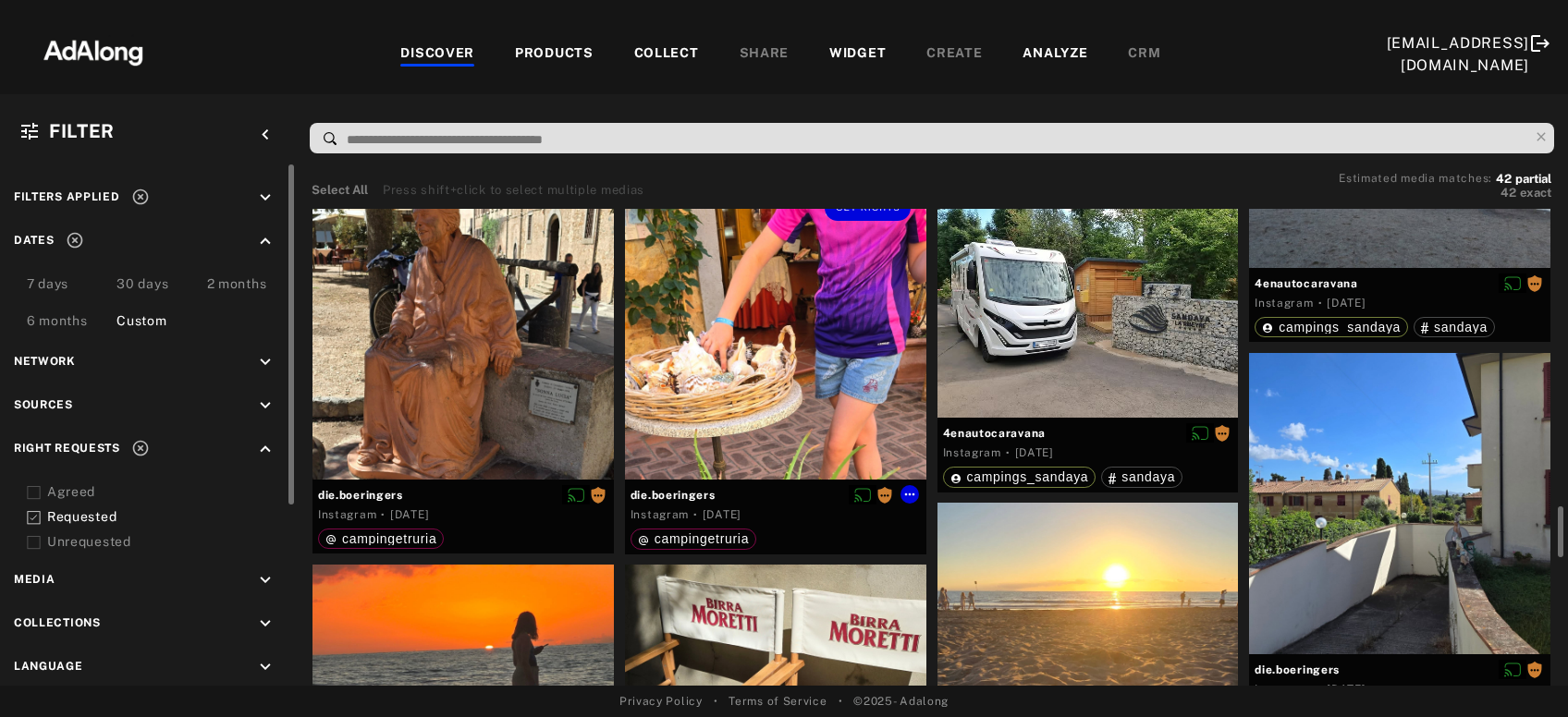
click at [788, 400] on div "Get rights" at bounding box center [776, 330] width 301 height 301
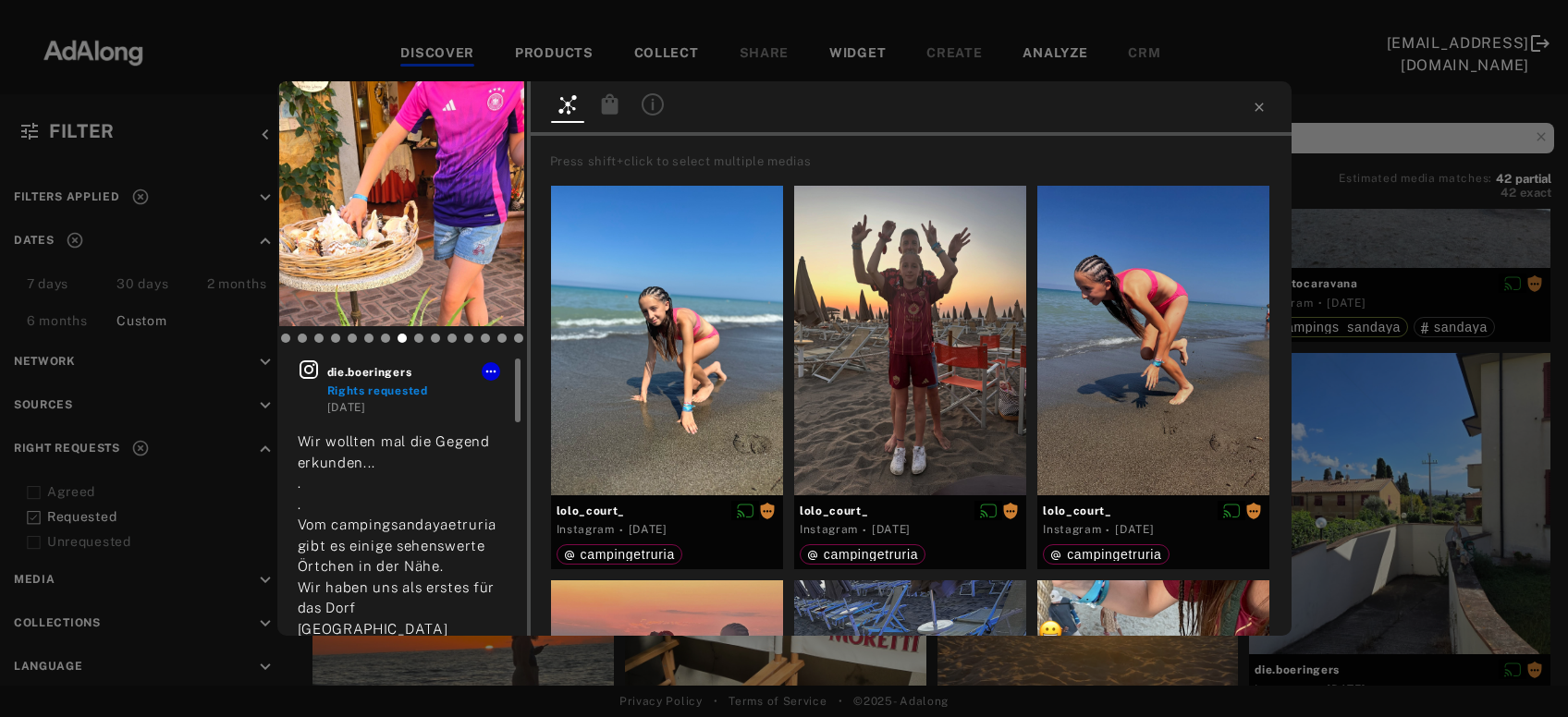
click at [314, 370] on icon at bounding box center [309, 370] width 22 height 22
click at [1429, 418] on div "die.boeringers Rights requested 4 weeks ago Wir wollten mal die Gegend erkunden…" at bounding box center [784, 358] width 1568 height 717
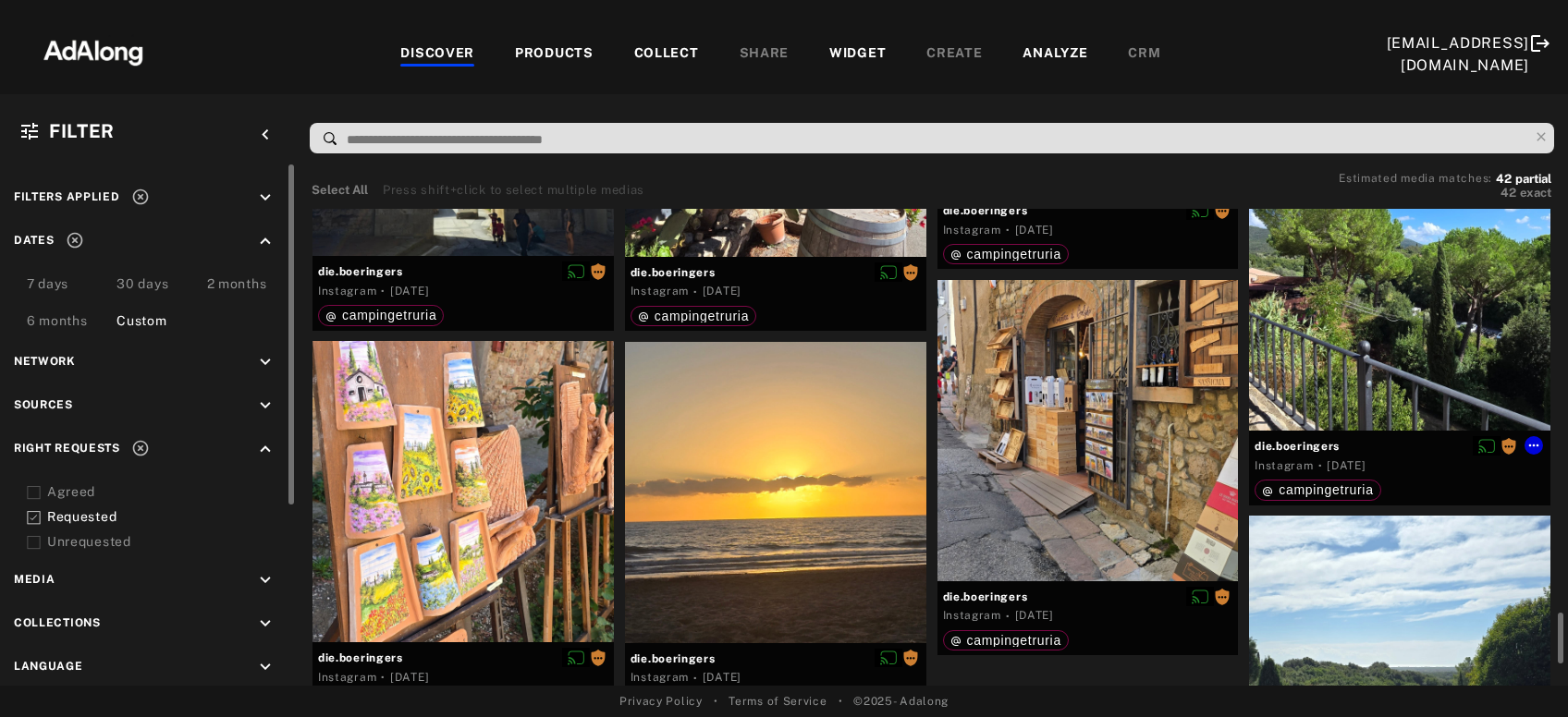
scroll to position [4001, 0]
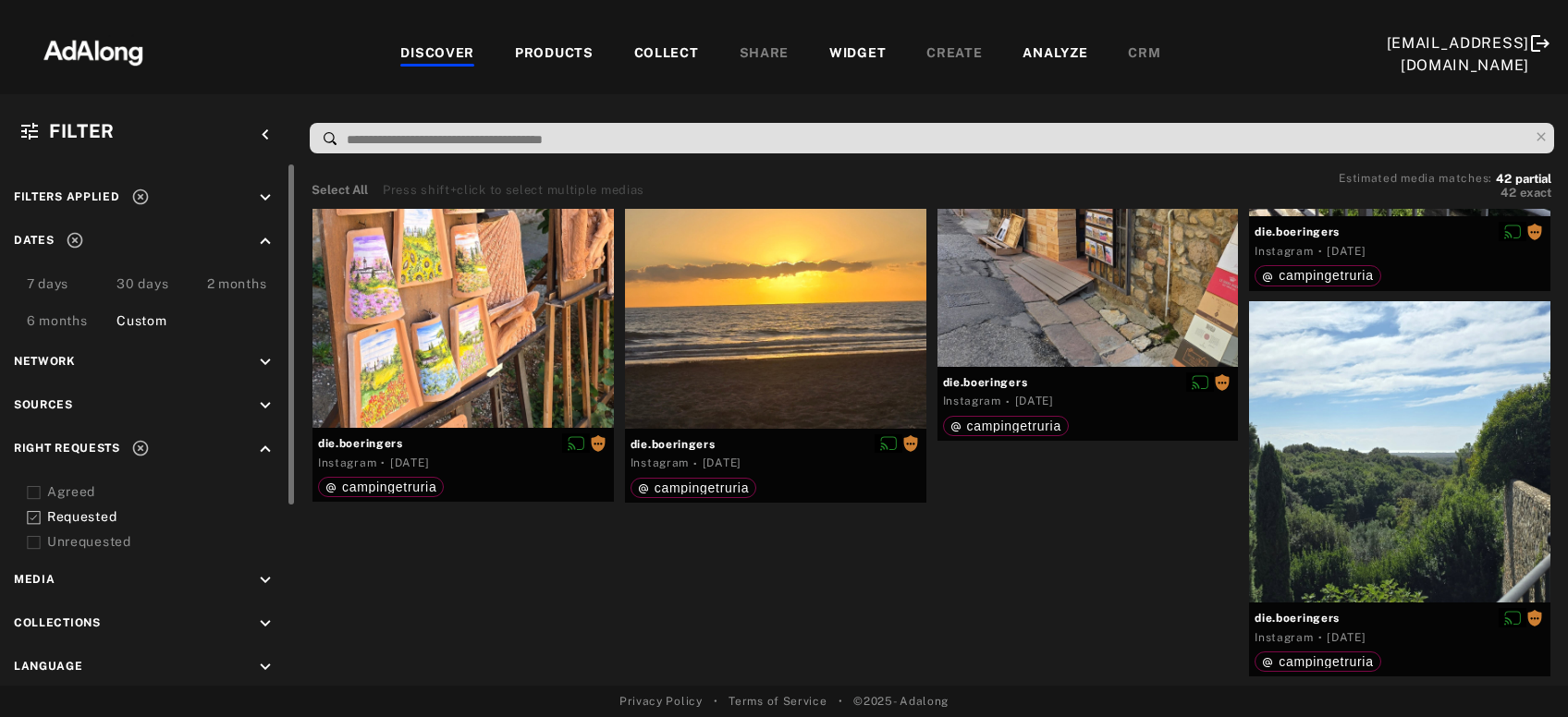
click at [35, 518] on icon at bounding box center [34, 518] width 14 height 14
click at [38, 495] on icon at bounding box center [34, 492] width 14 height 14
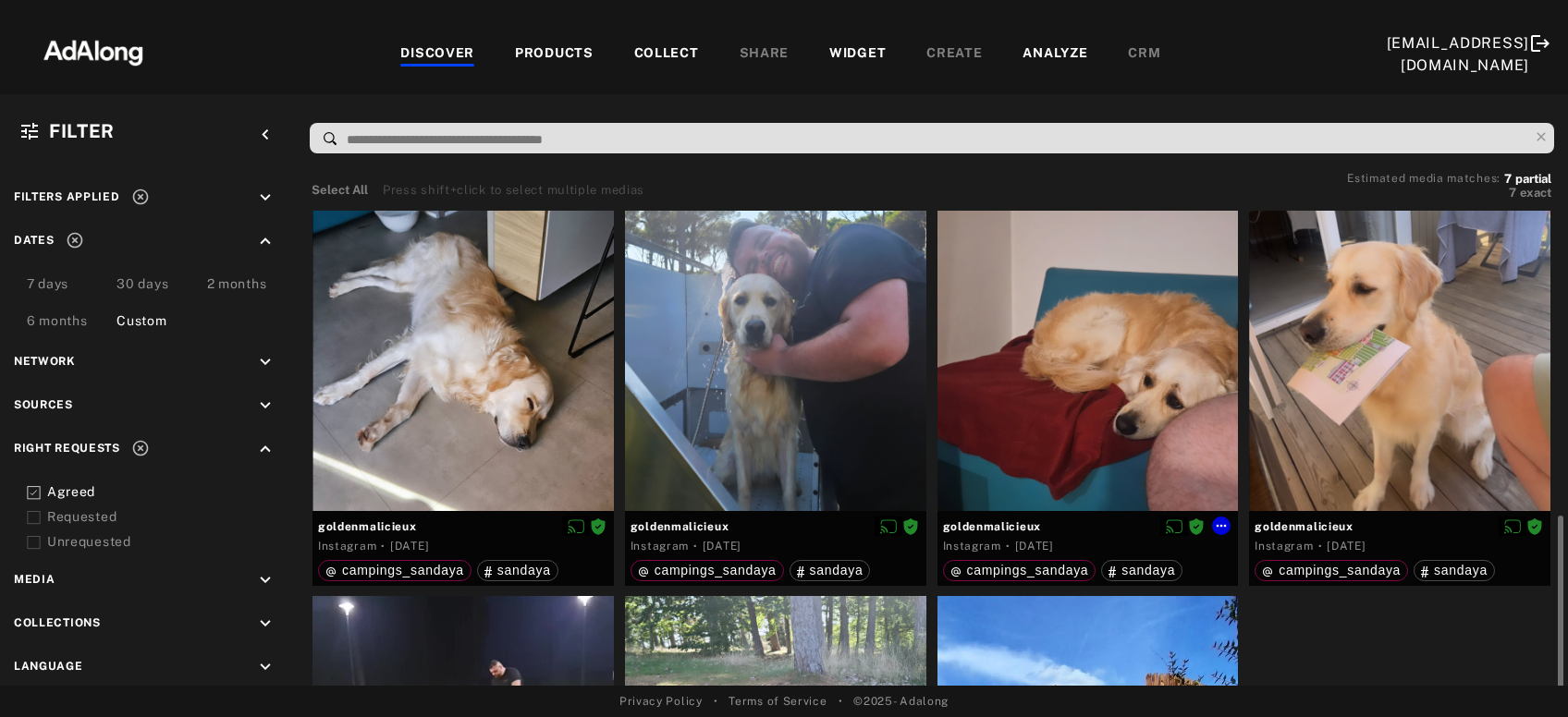
scroll to position [398, 0]
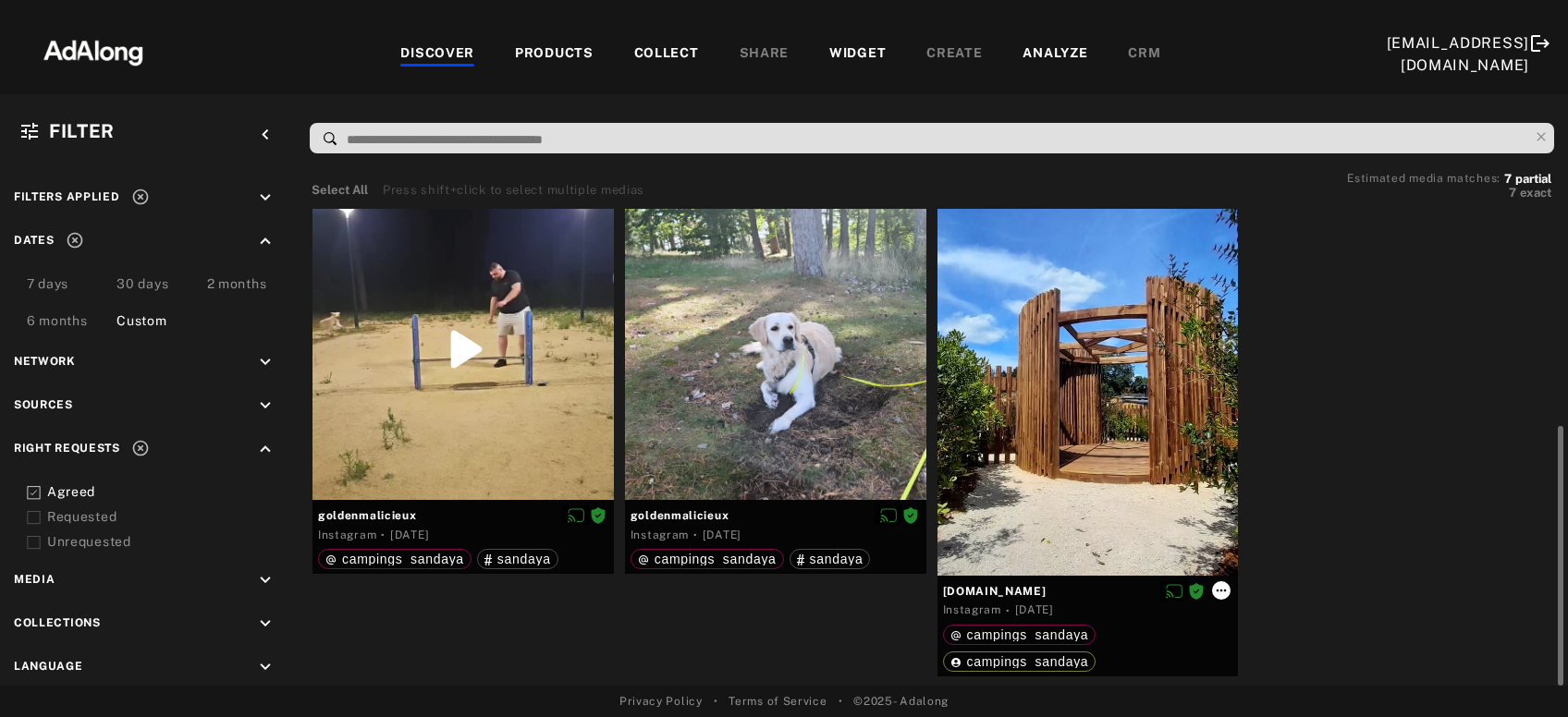
click at [1218, 584] on icon at bounding box center [1221, 591] width 15 height 15
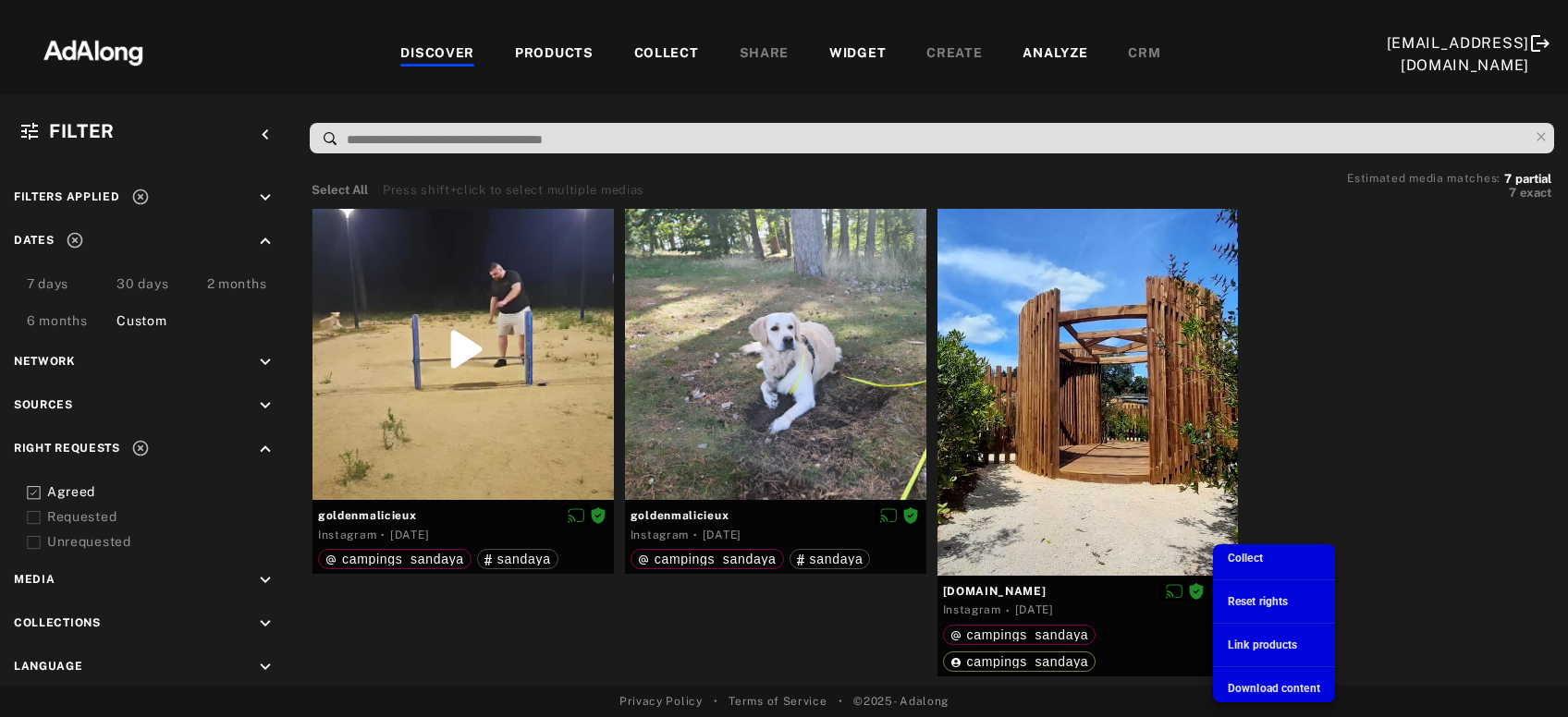
click at [1242, 690] on span "Download content" at bounding box center [1273, 689] width 93 height 13
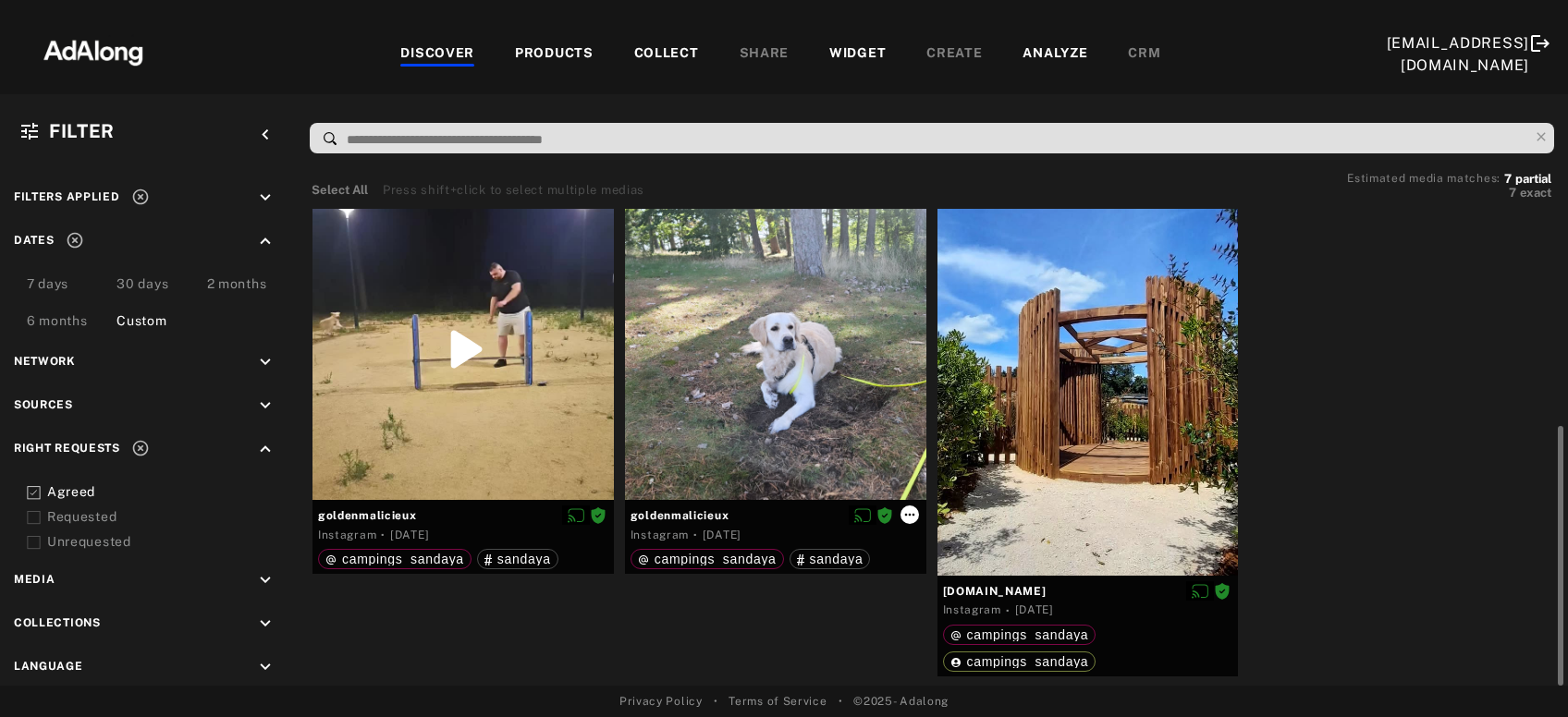
click at [914, 512] on icon at bounding box center [910, 515] width 15 height 15
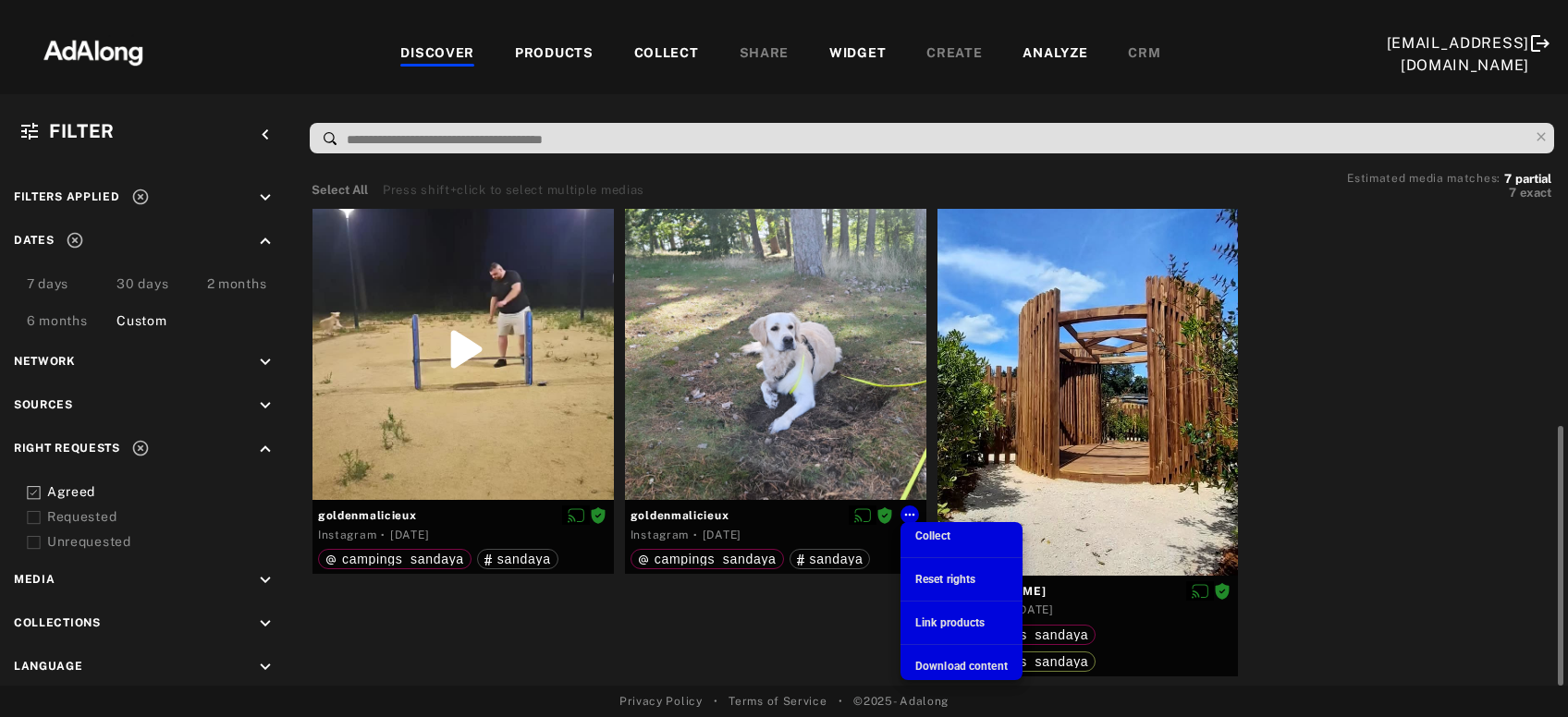
click at [954, 661] on span "Download content" at bounding box center [961, 666] width 93 height 13
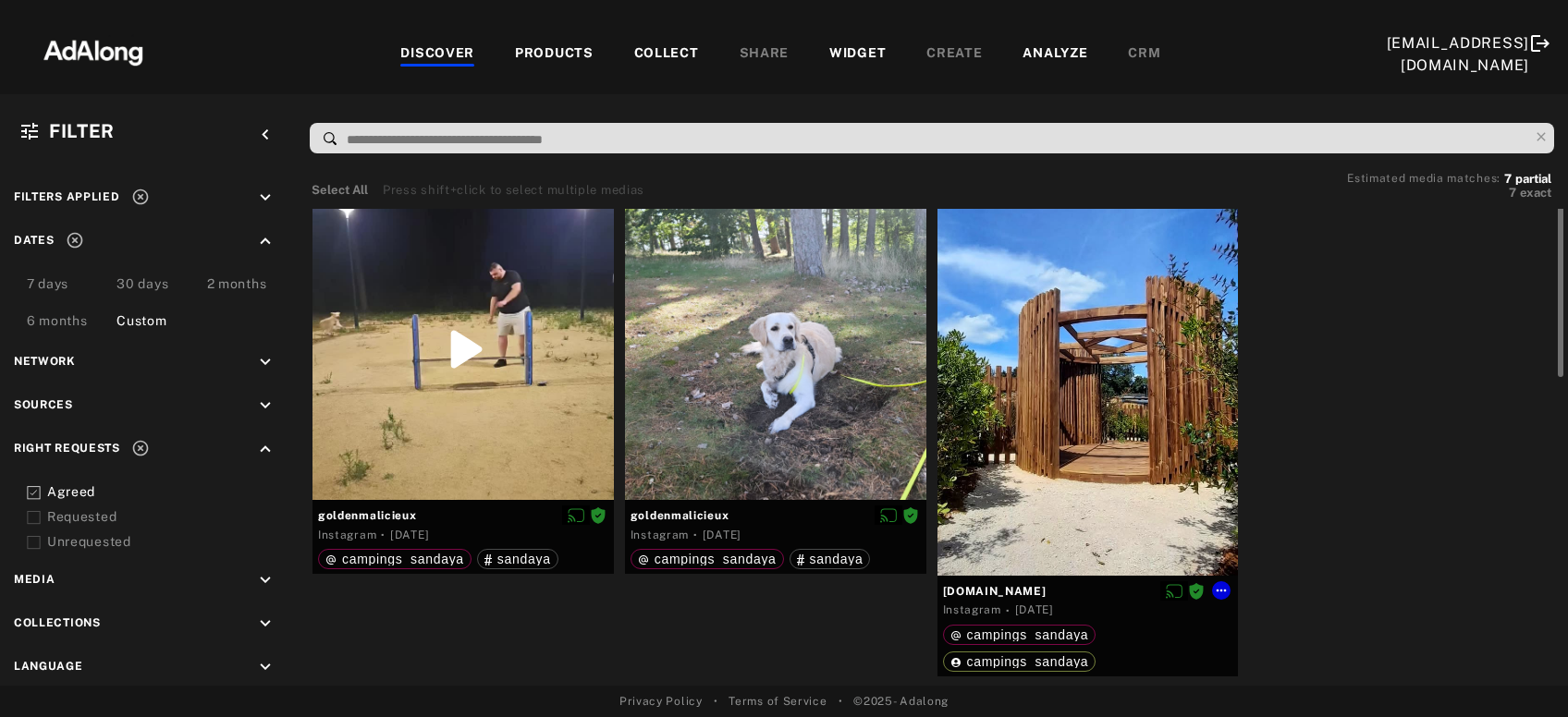
scroll to position [0, 0]
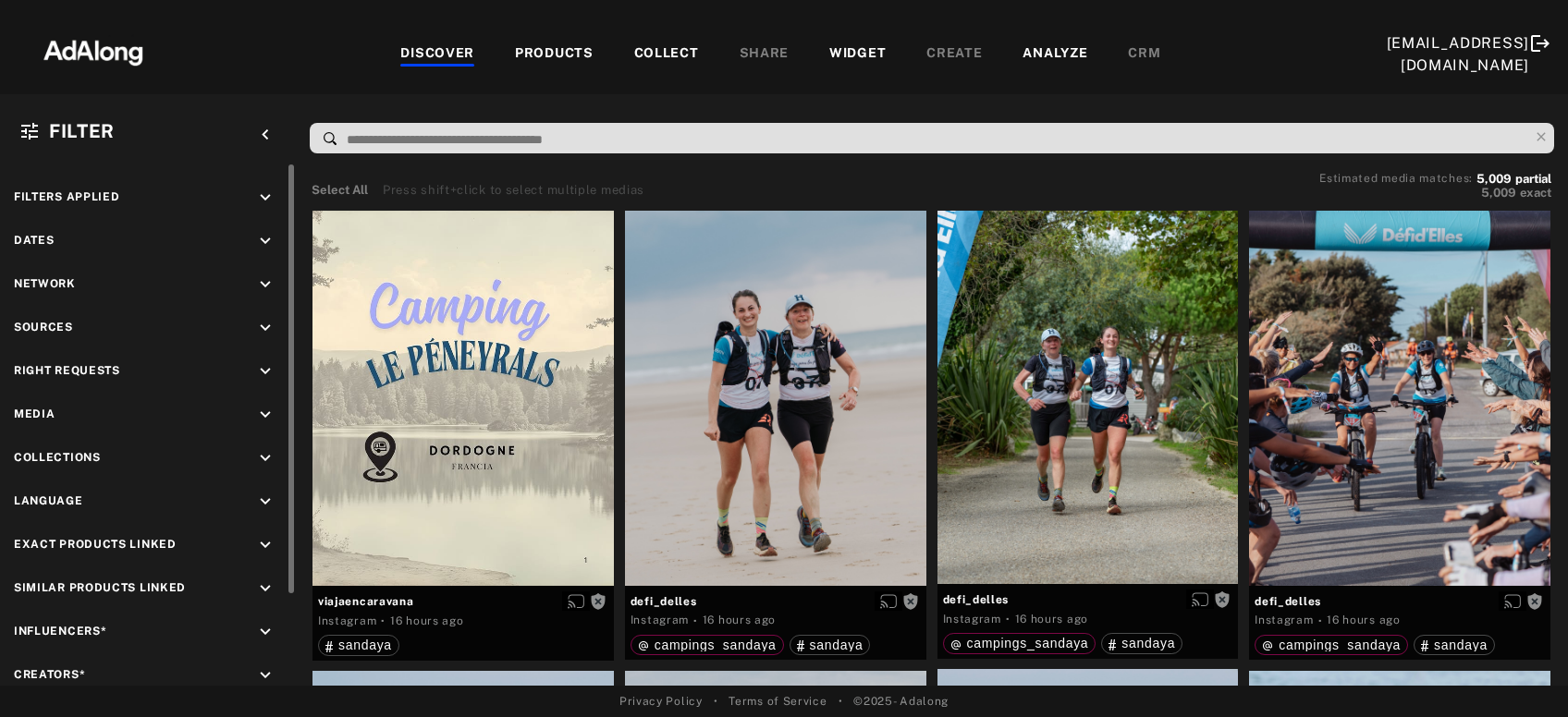
click at [255, 371] on div "Right Requests keyboard_arrow_down" at bounding box center [148, 373] width 268 height 25
click at [257, 371] on icon "keyboard_arrow_down" at bounding box center [266, 372] width 21 height 21
click at [88, 411] on div "Agreed" at bounding box center [164, 414] width 235 height 20
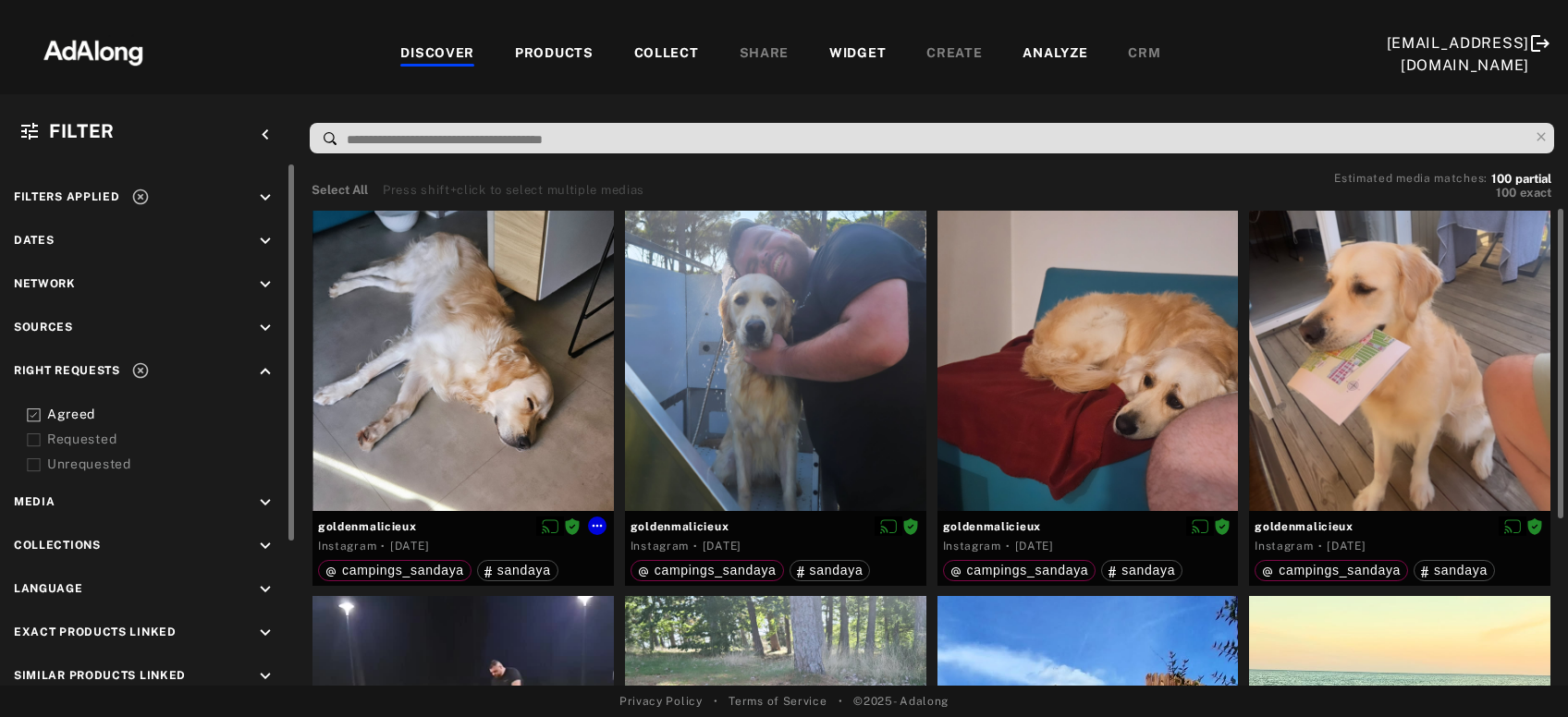
click at [381, 411] on div at bounding box center [463, 361] width 301 height 301
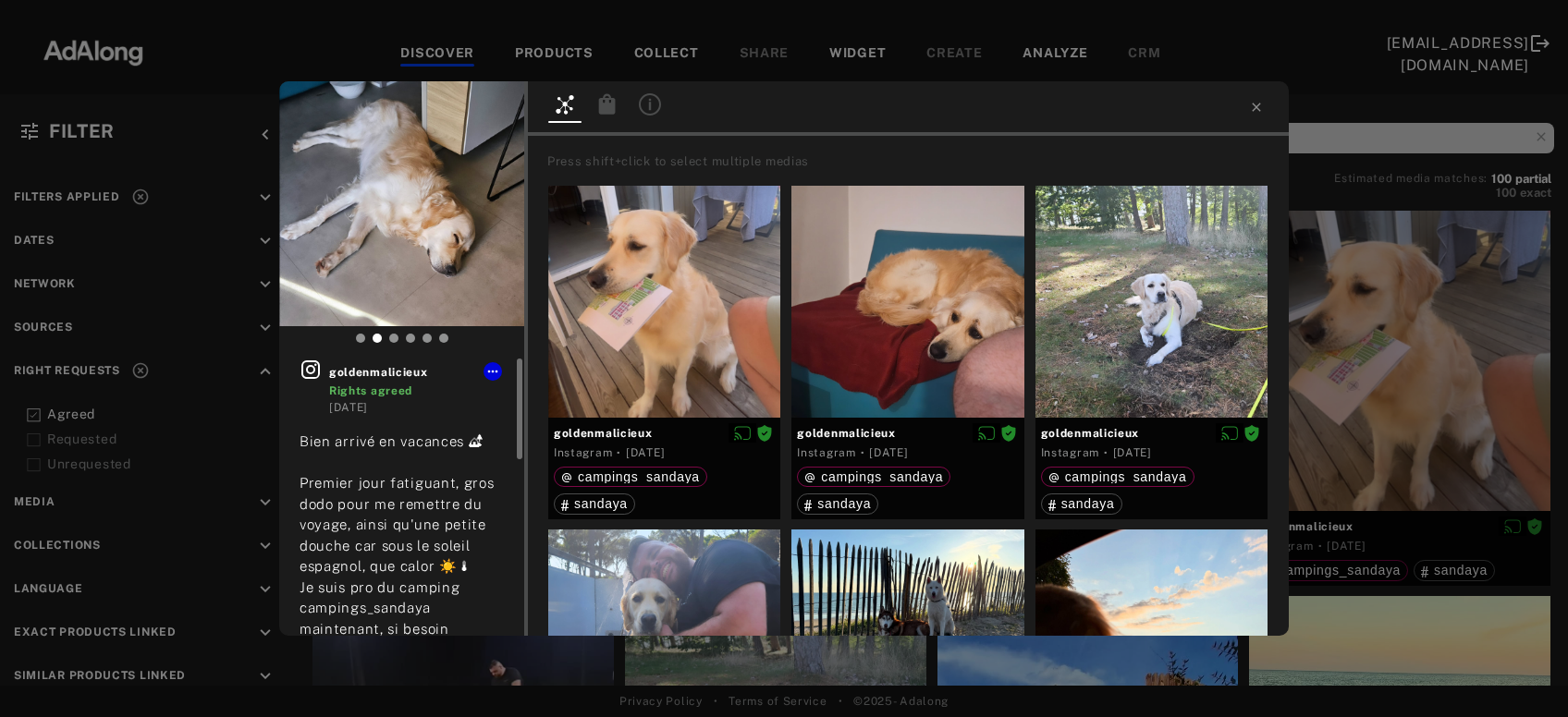
click at [305, 368] on icon at bounding box center [311, 370] width 22 height 22
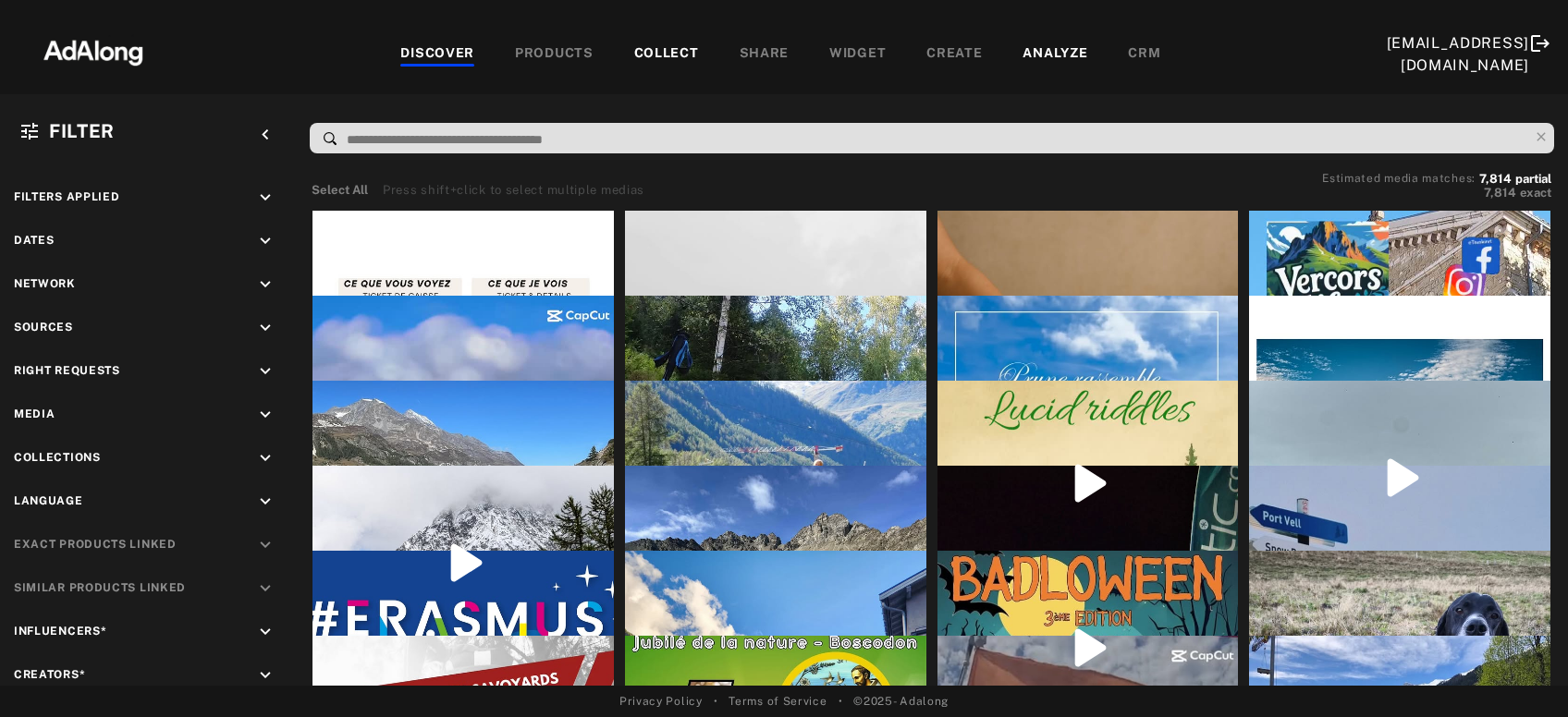
click at [608, 136] on input at bounding box center [936, 139] width 1183 height 25
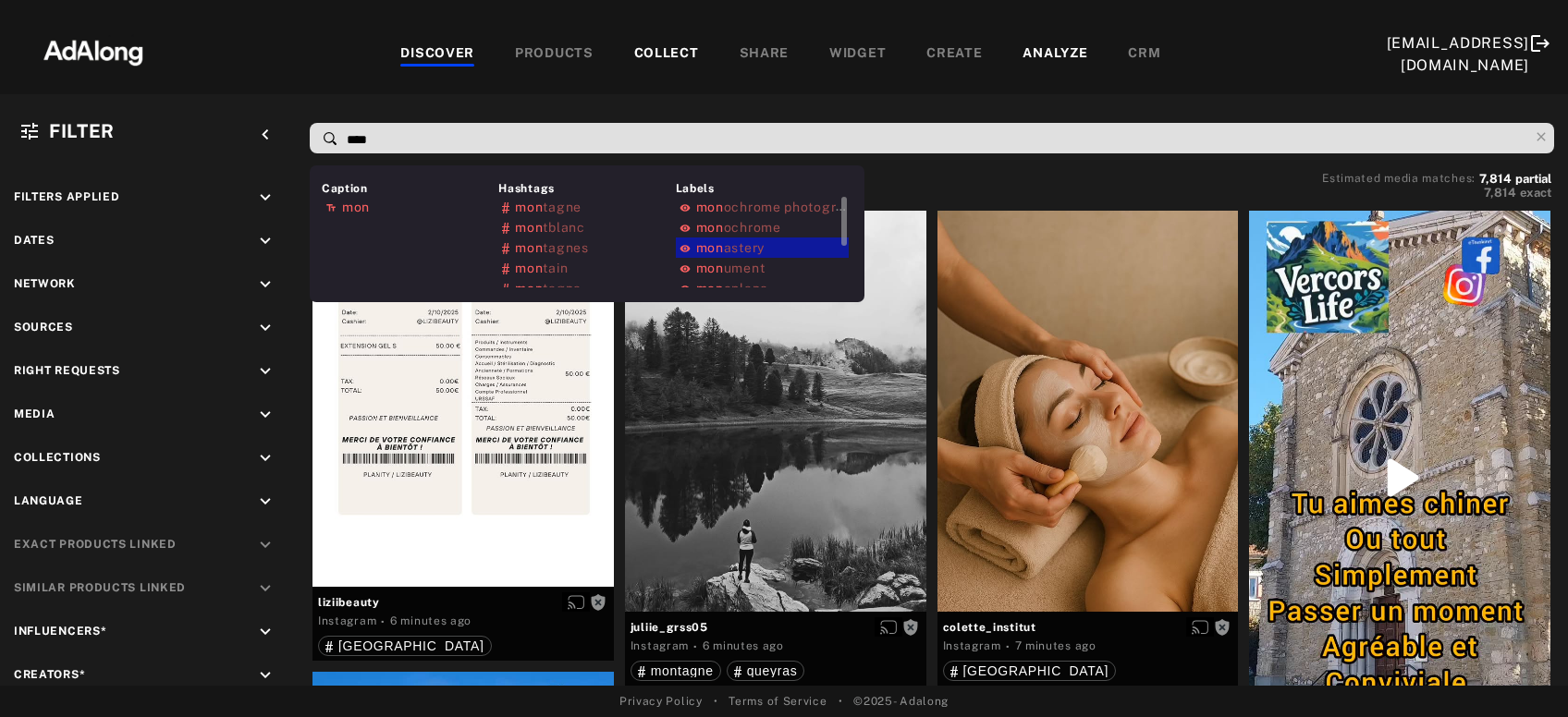
type input "****"
click at [760, 242] on span "astery" at bounding box center [743, 248] width 40 height 15
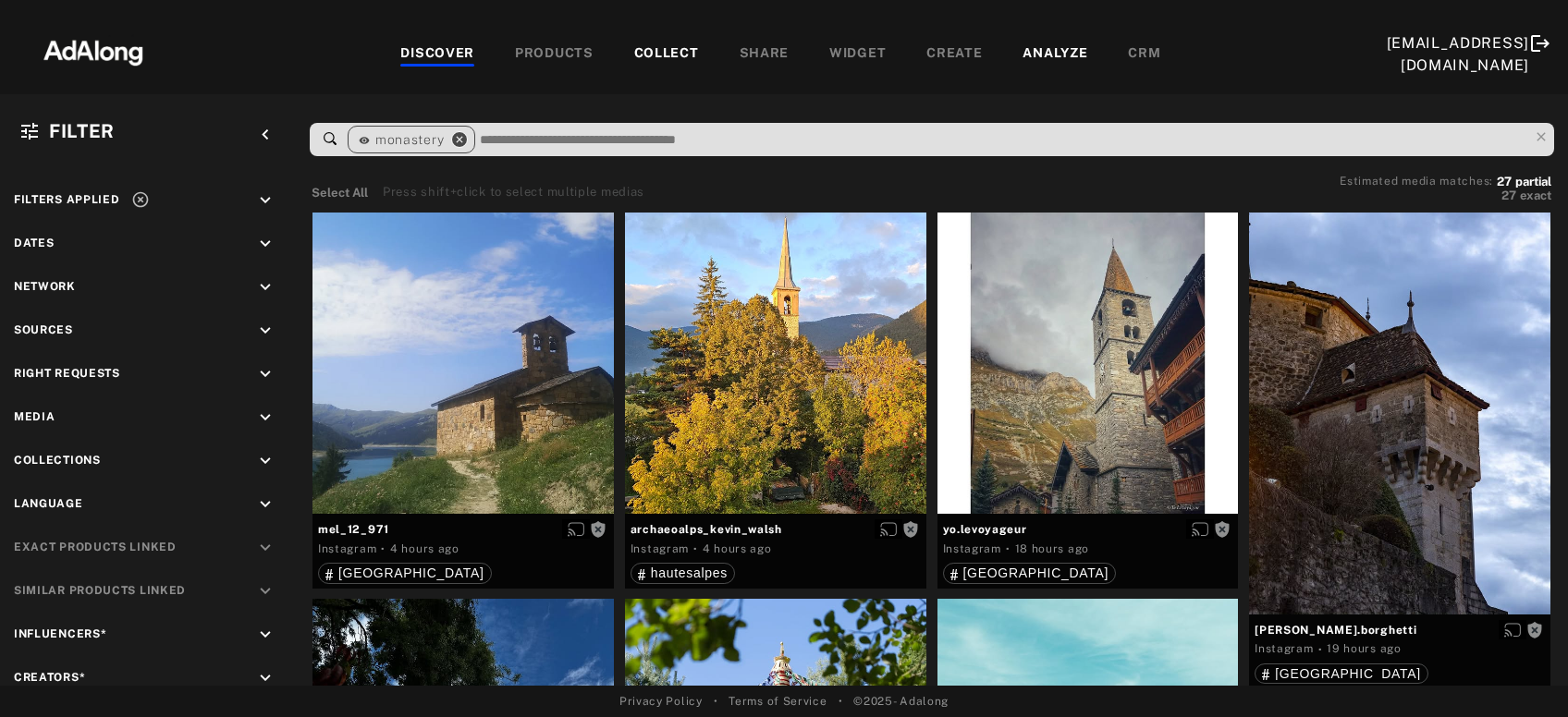
click at [462, 140] on icon "close" at bounding box center [460, 139] width 17 height 17
